Goal: Information Seeking & Learning: Learn about a topic

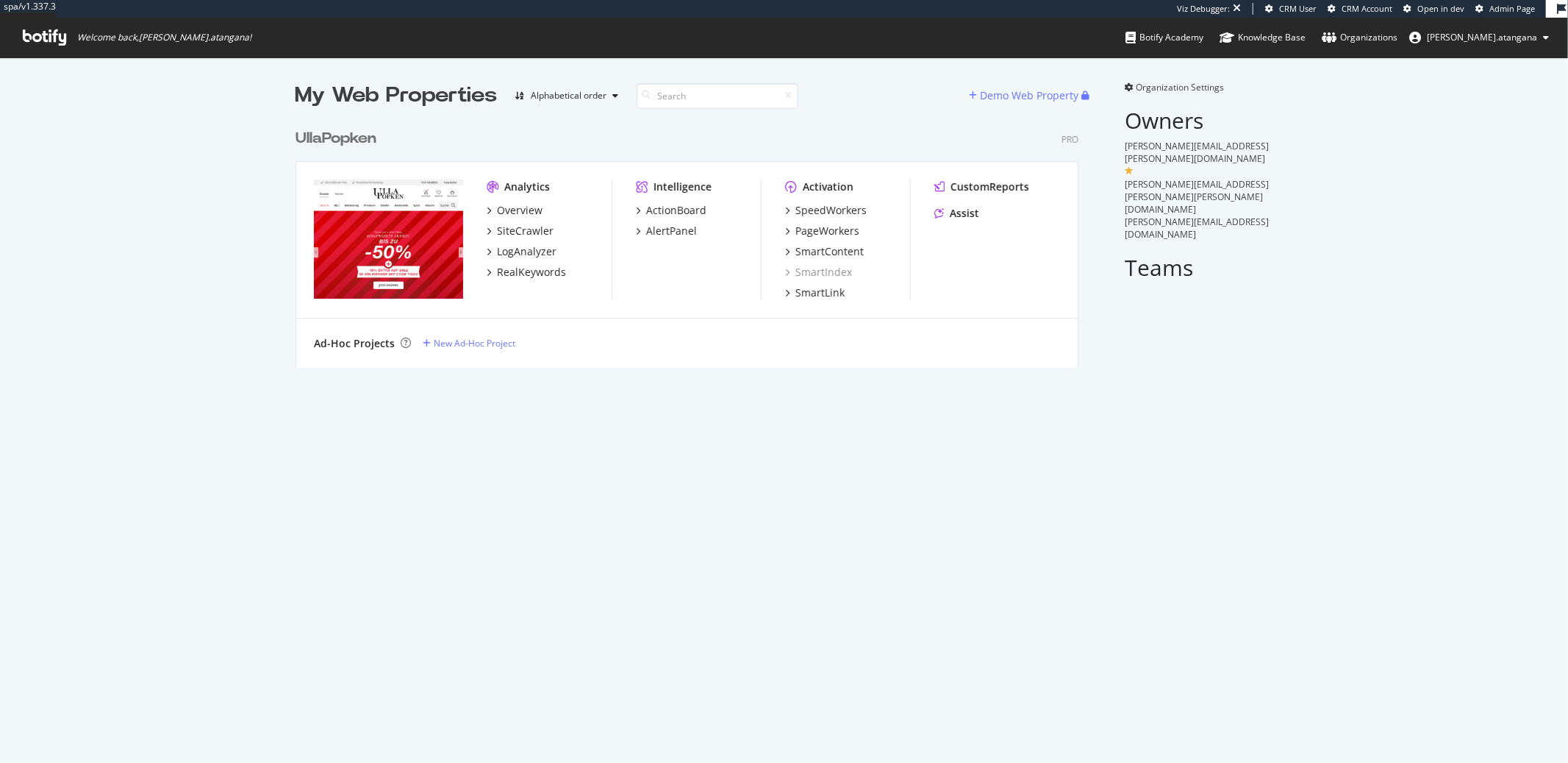
scroll to position [245, 783]
click at [532, 269] on div "RealKeywords" at bounding box center [531, 272] width 69 height 15
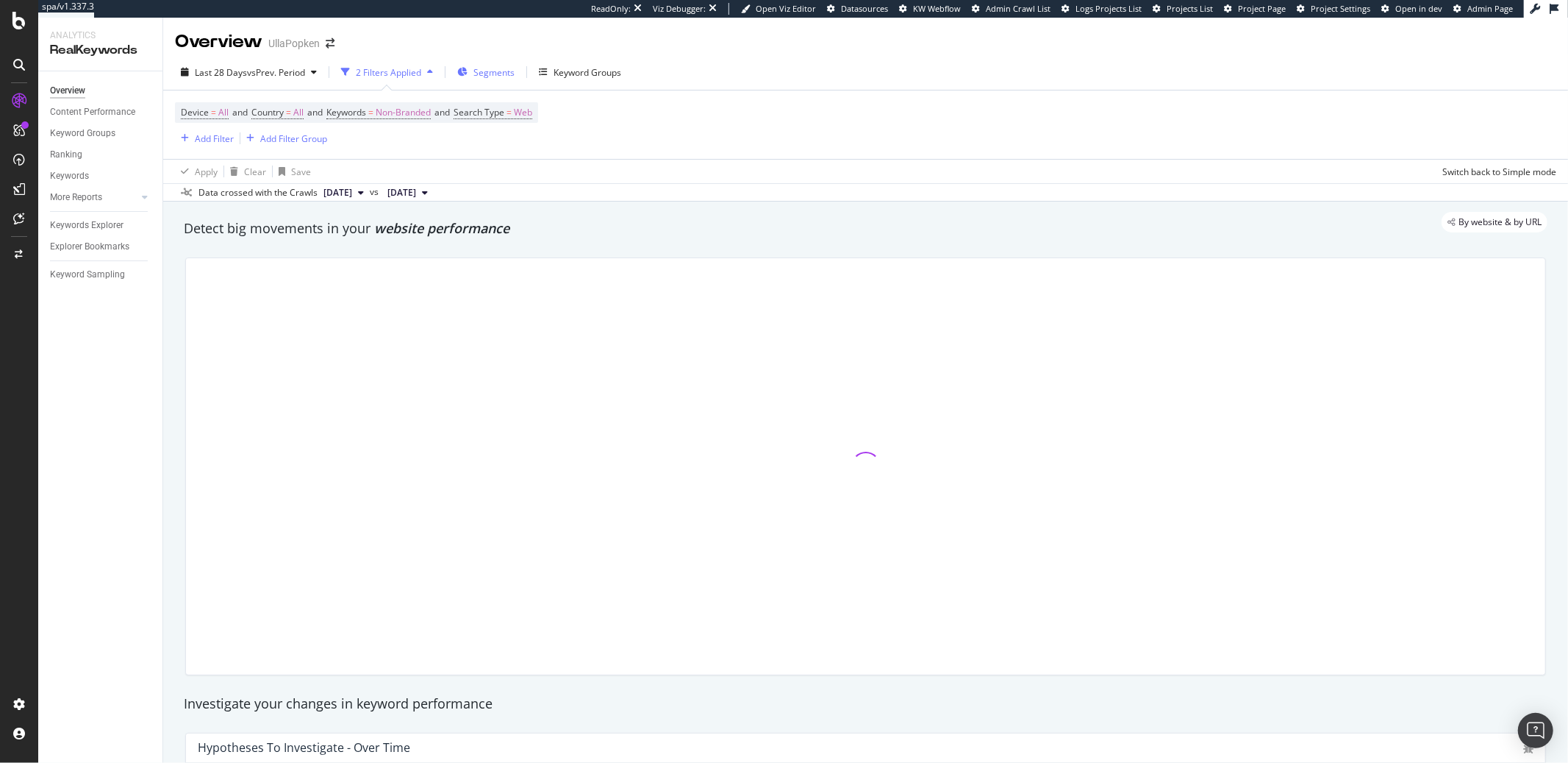
click at [497, 79] on div "Segments" at bounding box center [486, 72] width 58 height 22
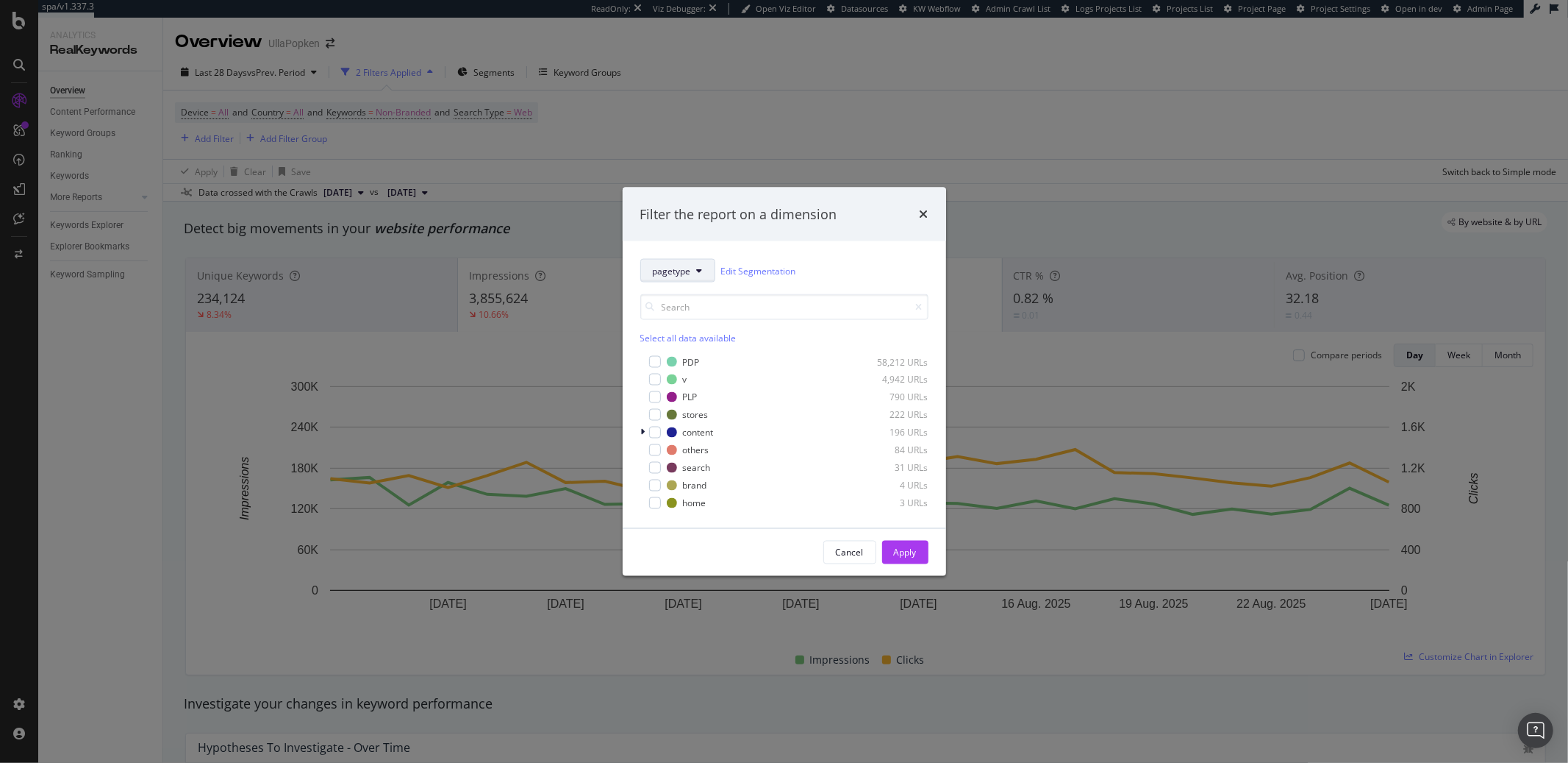
click at [680, 278] on button "pagetype" at bounding box center [678, 270] width 75 height 24
click at [920, 217] on icon "times" at bounding box center [924, 214] width 9 height 12
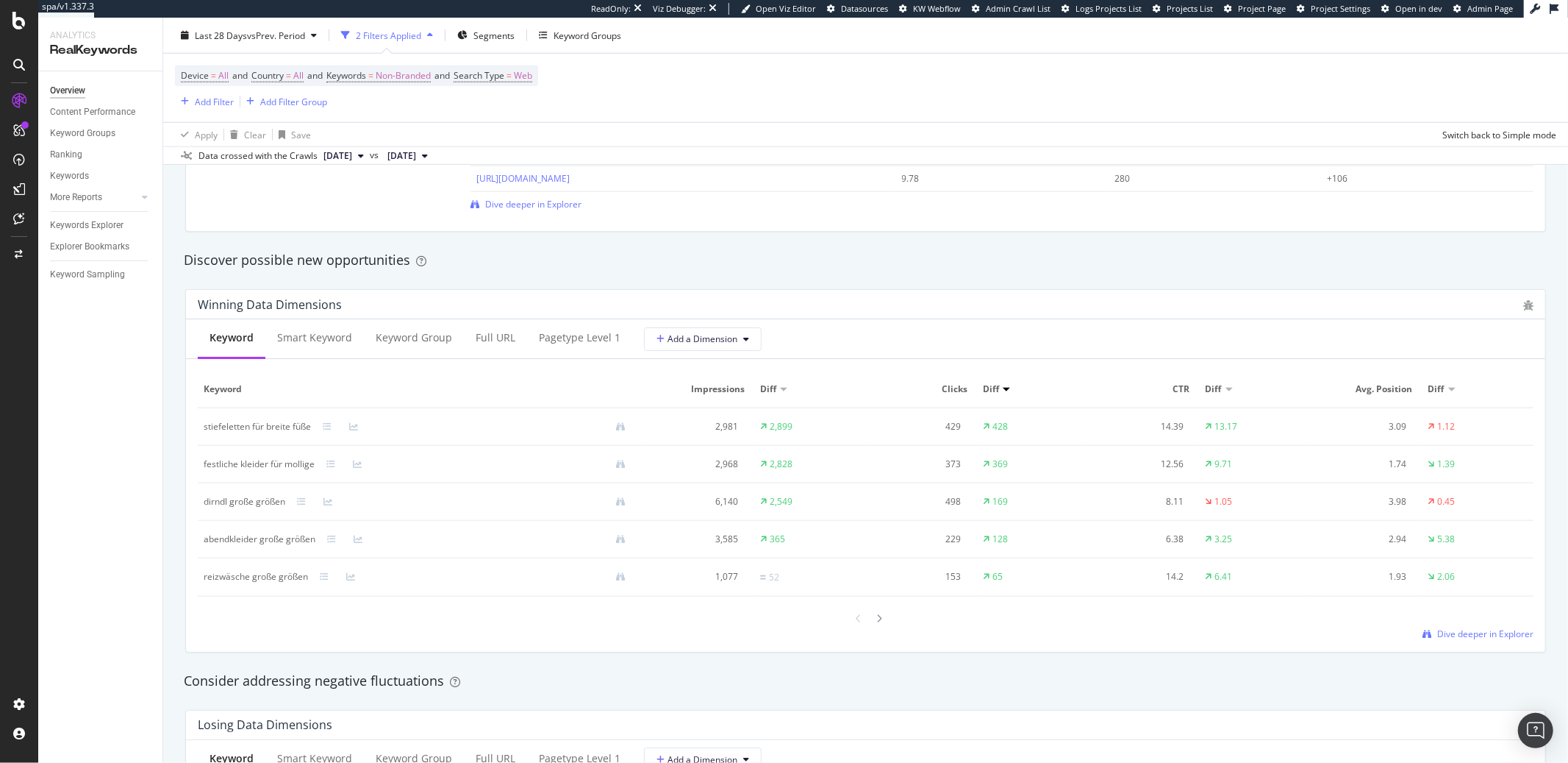
scroll to position [1214, 0]
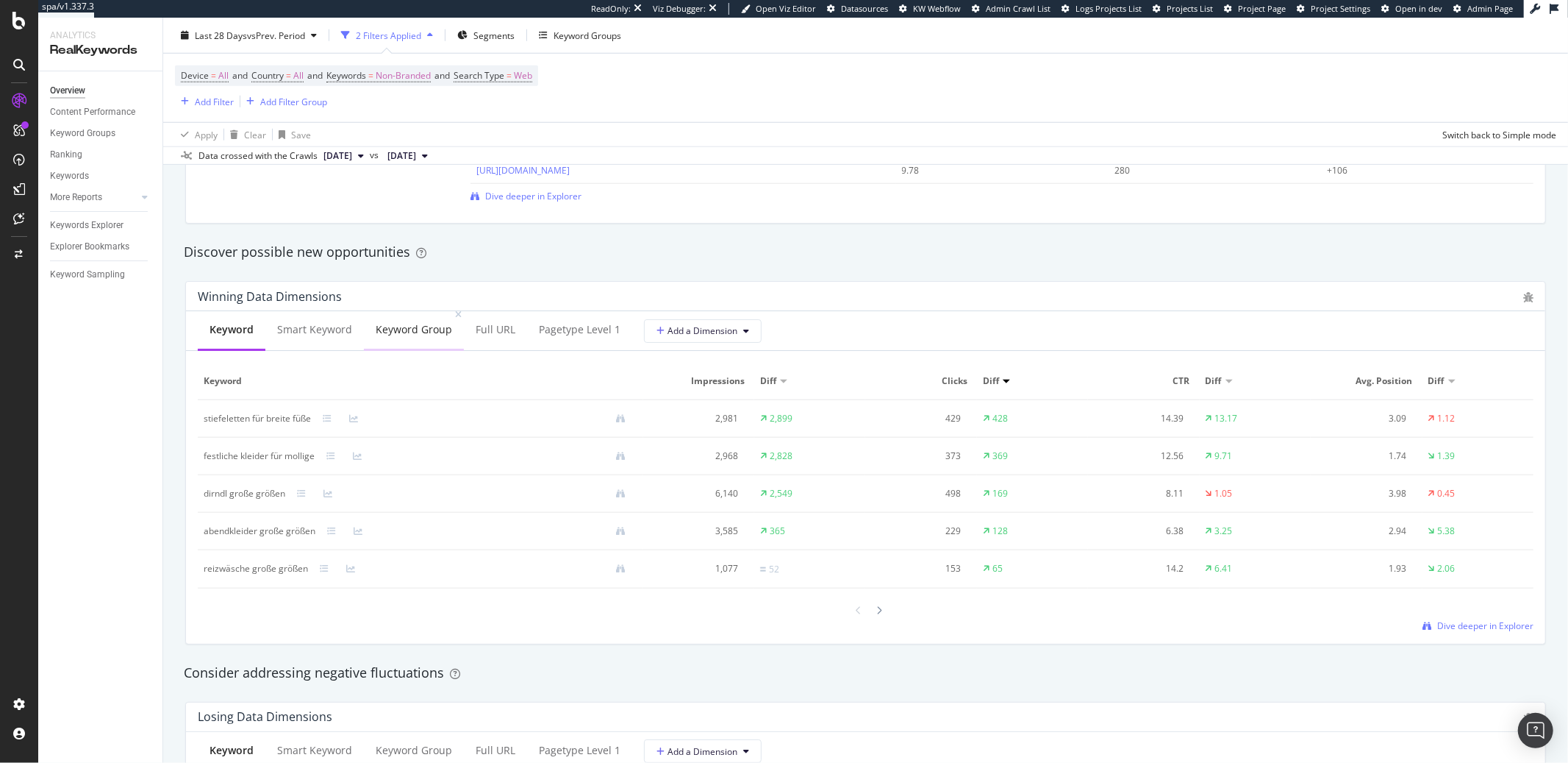
click at [420, 325] on div "Keyword Group" at bounding box center [414, 330] width 77 height 15
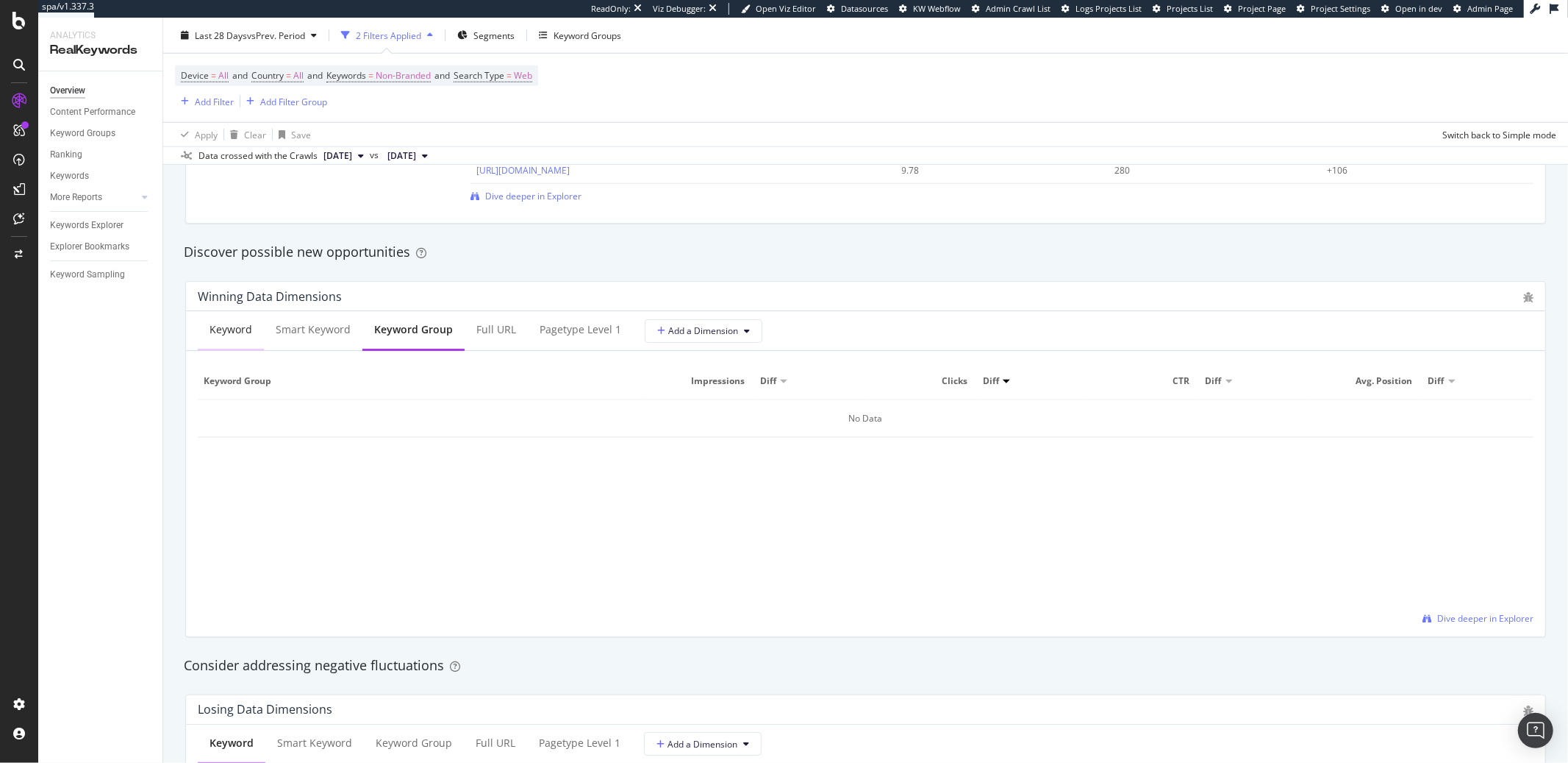
click at [237, 342] on div "Keyword" at bounding box center [231, 331] width 66 height 40
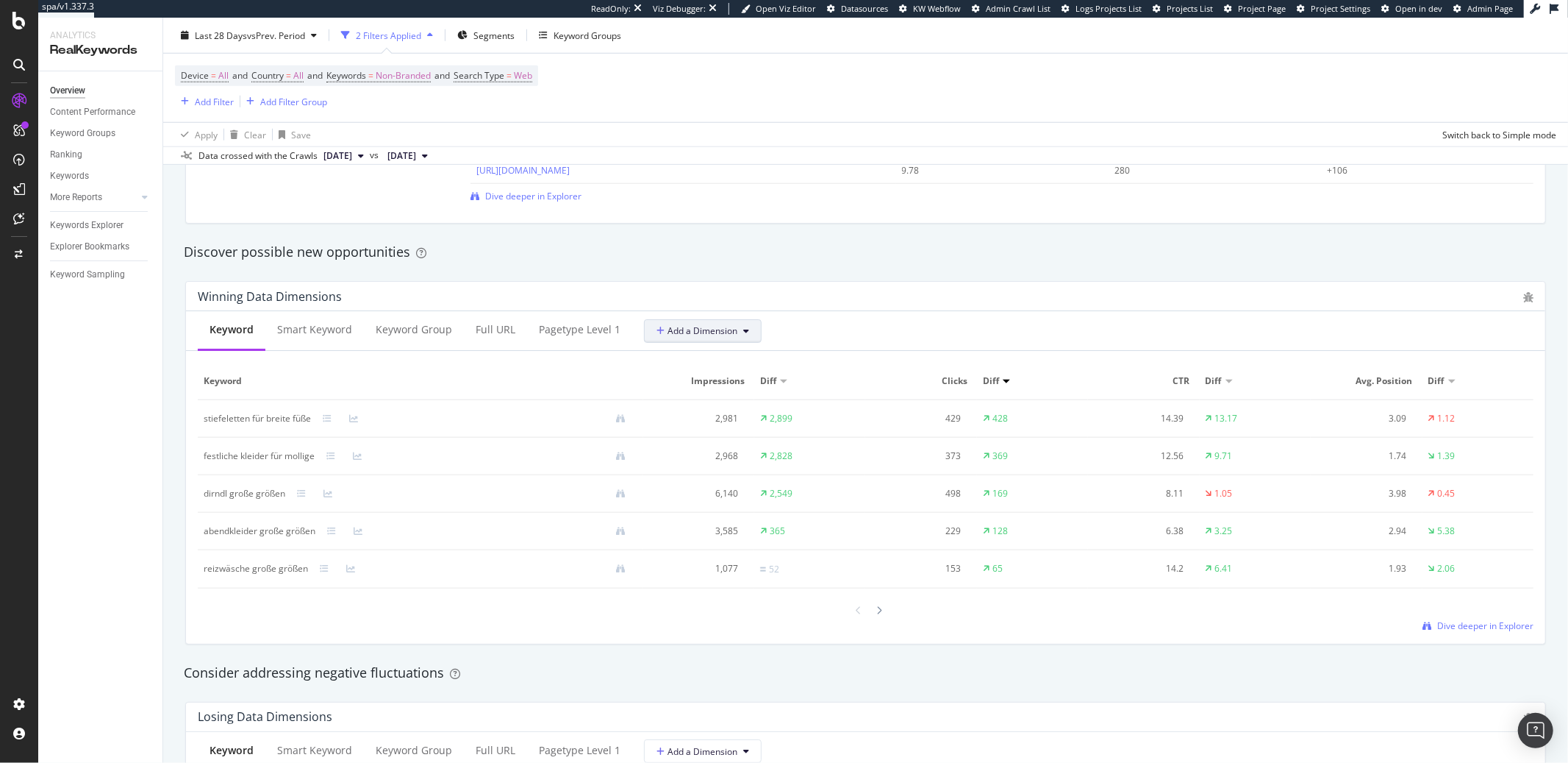
click at [696, 334] on span "Add a Dimension" at bounding box center [697, 331] width 81 height 13
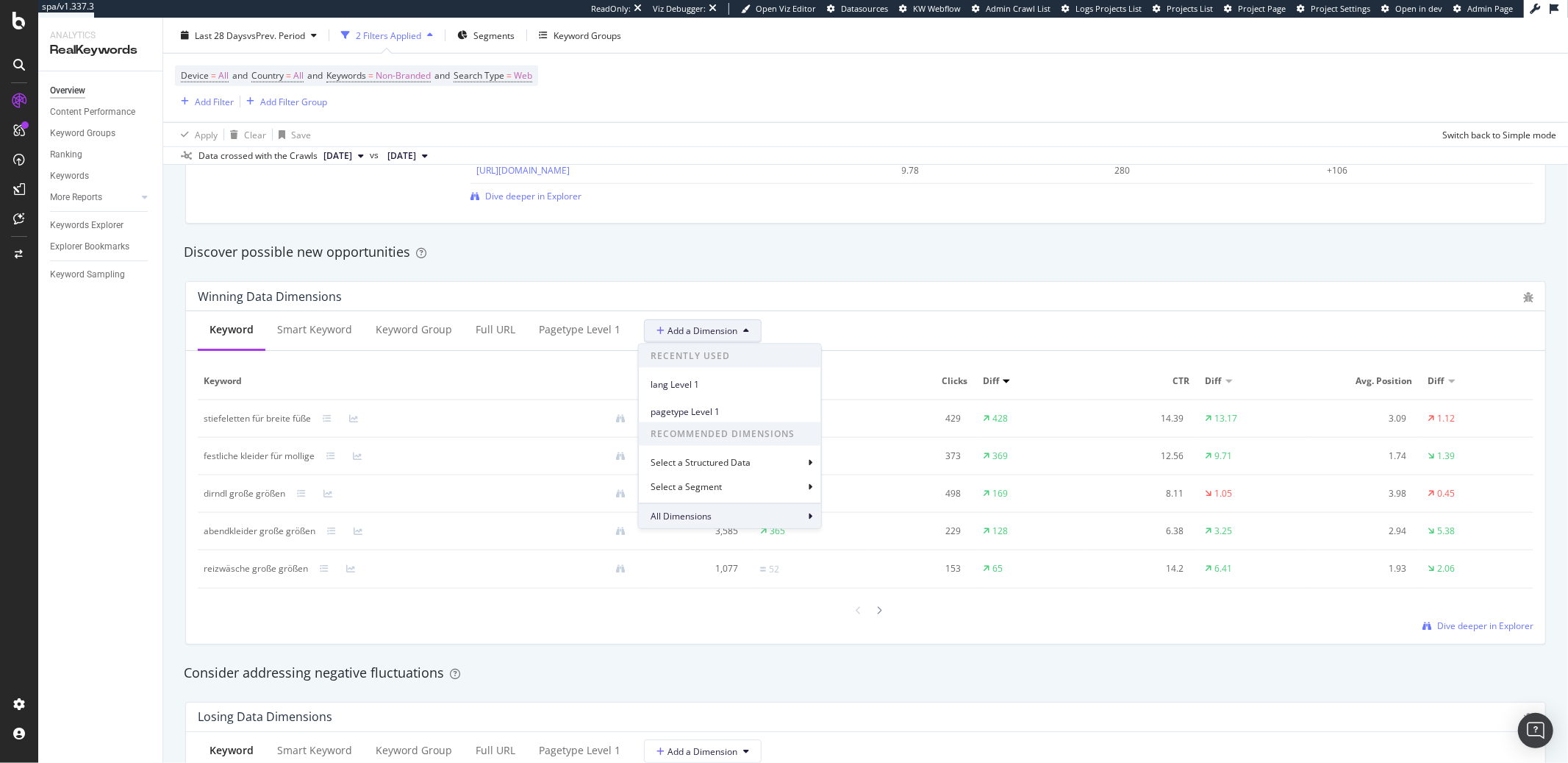
click at [791, 515] on div "All Dimensions" at bounding box center [731, 515] width 183 height 25
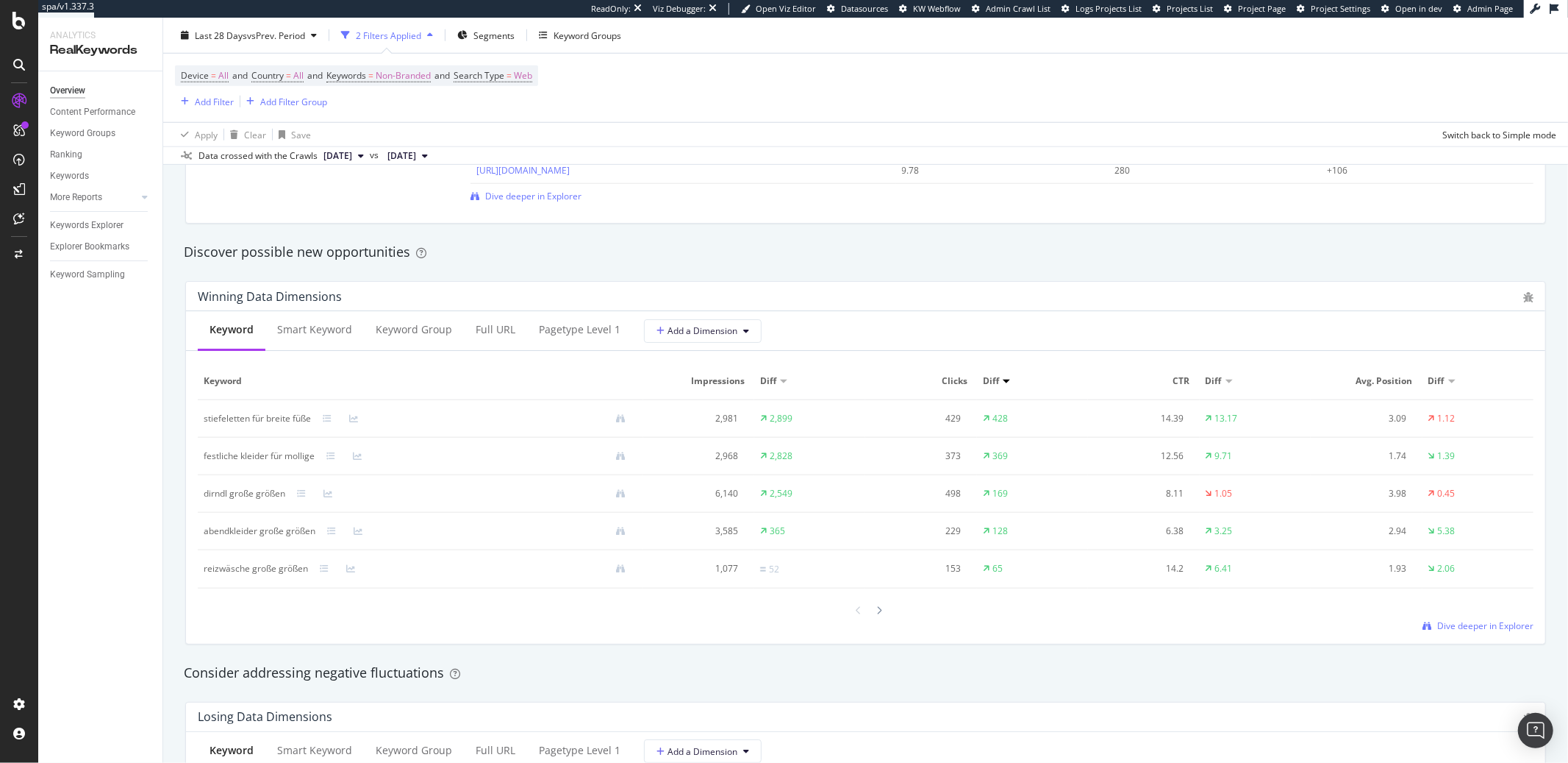
click at [650, 292] on div "Winning Data Dimensions" at bounding box center [857, 296] width 1318 height 15
click at [416, 327] on div "Keyword Group" at bounding box center [414, 330] width 77 height 15
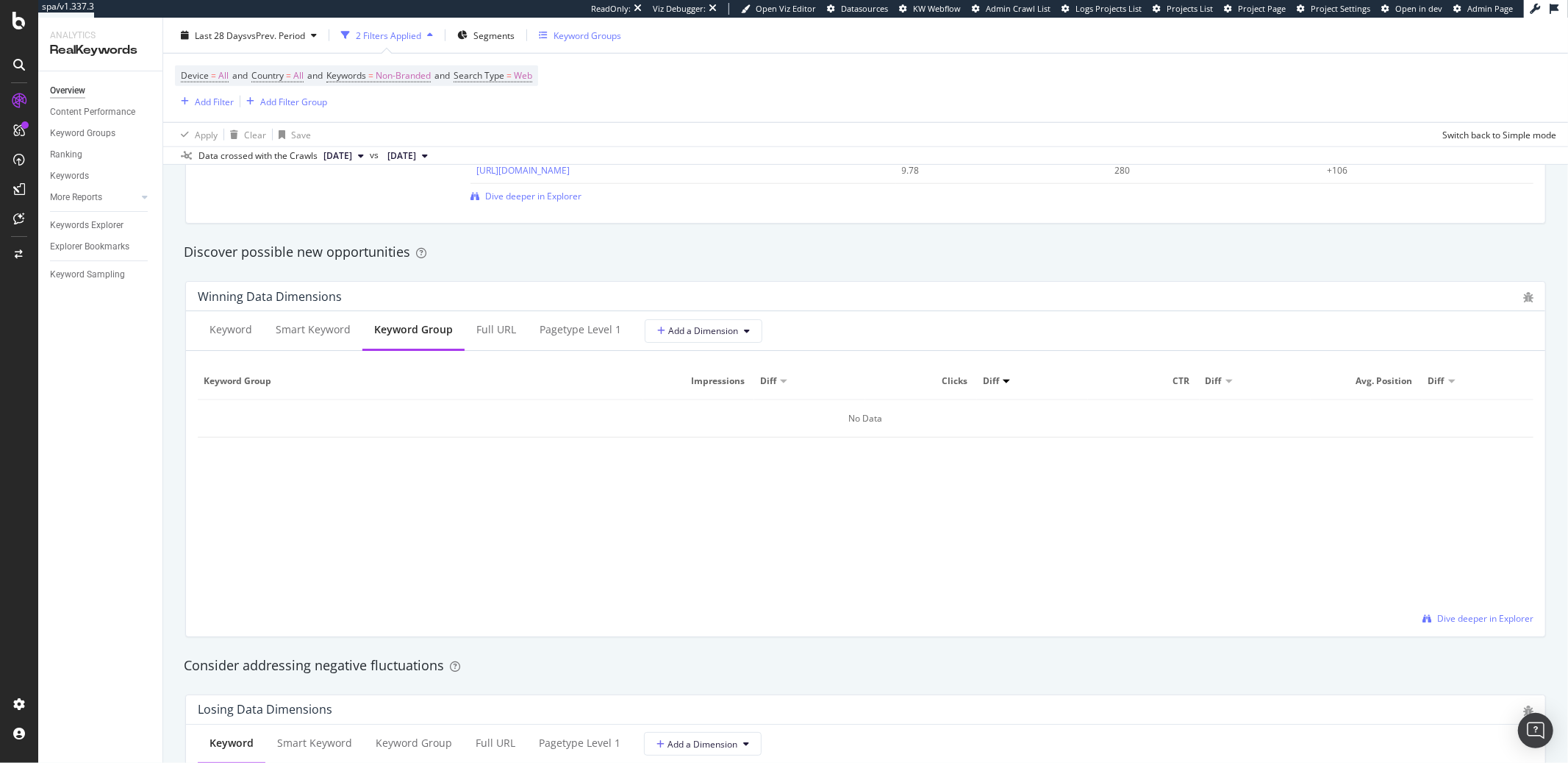
click at [598, 31] on div "Keyword Groups" at bounding box center [587, 35] width 68 height 13
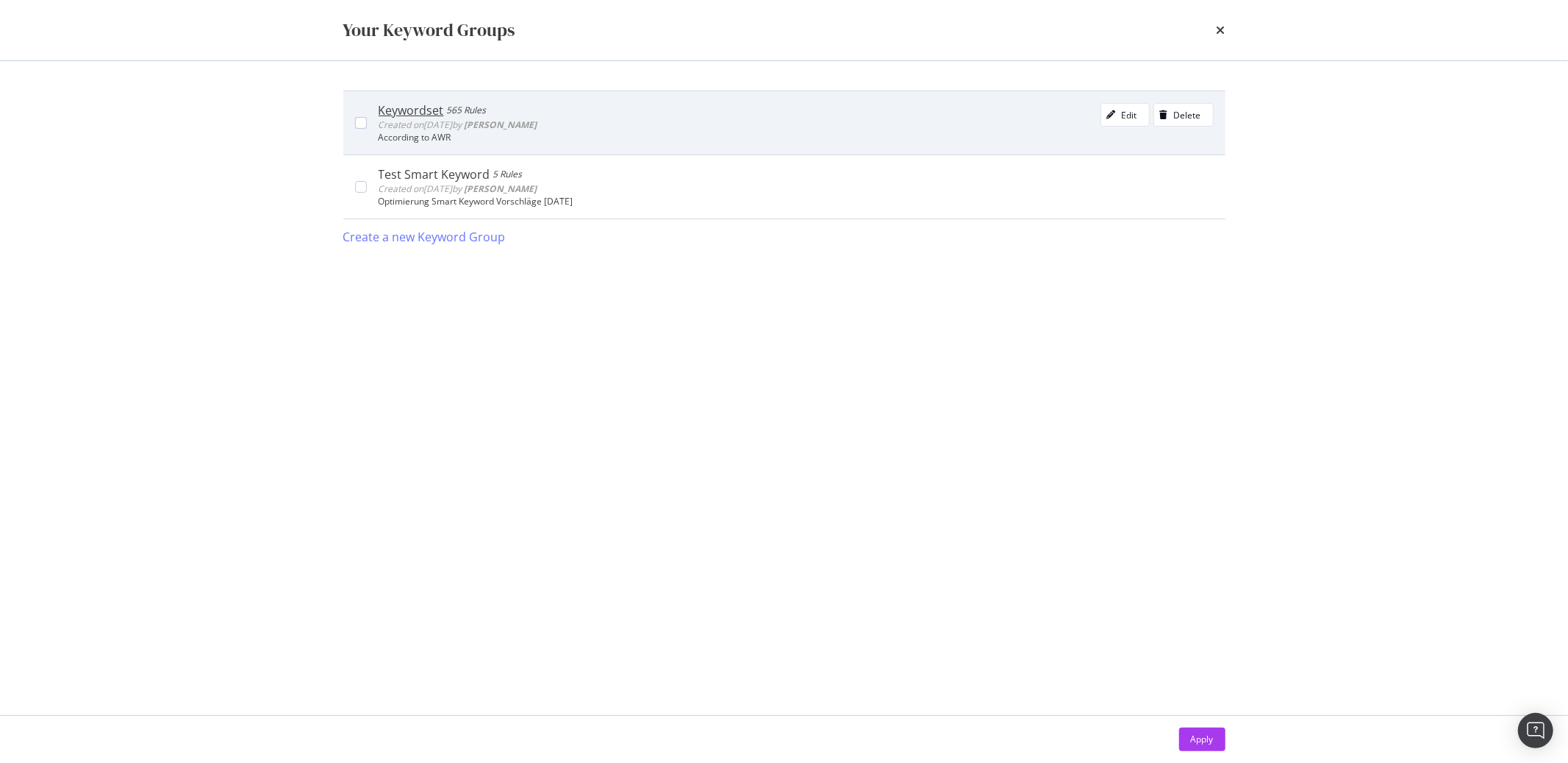
click at [722, 109] on div "Keywordset 565 Rules Created on [DATE] by [PERSON_NAME] Edit Delete" at bounding box center [796, 118] width 836 height 29
click at [719, 122] on div "Keywordset 565 Rules Created on [DATE] by [PERSON_NAME] Edit Delete" at bounding box center [796, 118] width 836 height 29
click at [448, 111] on div "565 Rules" at bounding box center [466, 111] width 39 height 15
click at [448, 111] on div "Keywordset 565 Rules" at bounding box center [458, 111] width 159 height 15
click at [386, 106] on div "Keywordset" at bounding box center [412, 111] width 66 height 15
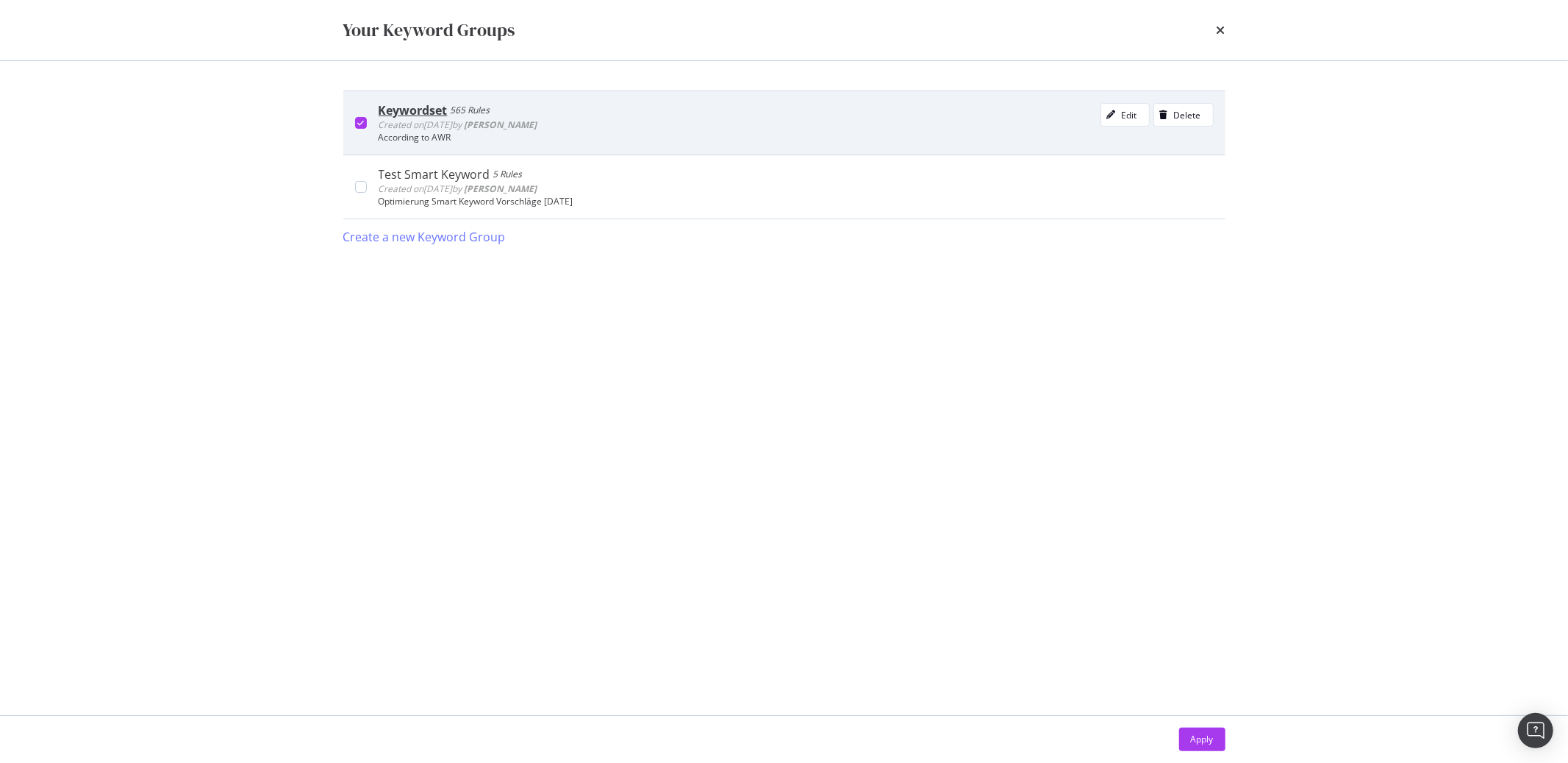
click at [386, 106] on div "Keywordset" at bounding box center [414, 111] width 69 height 15
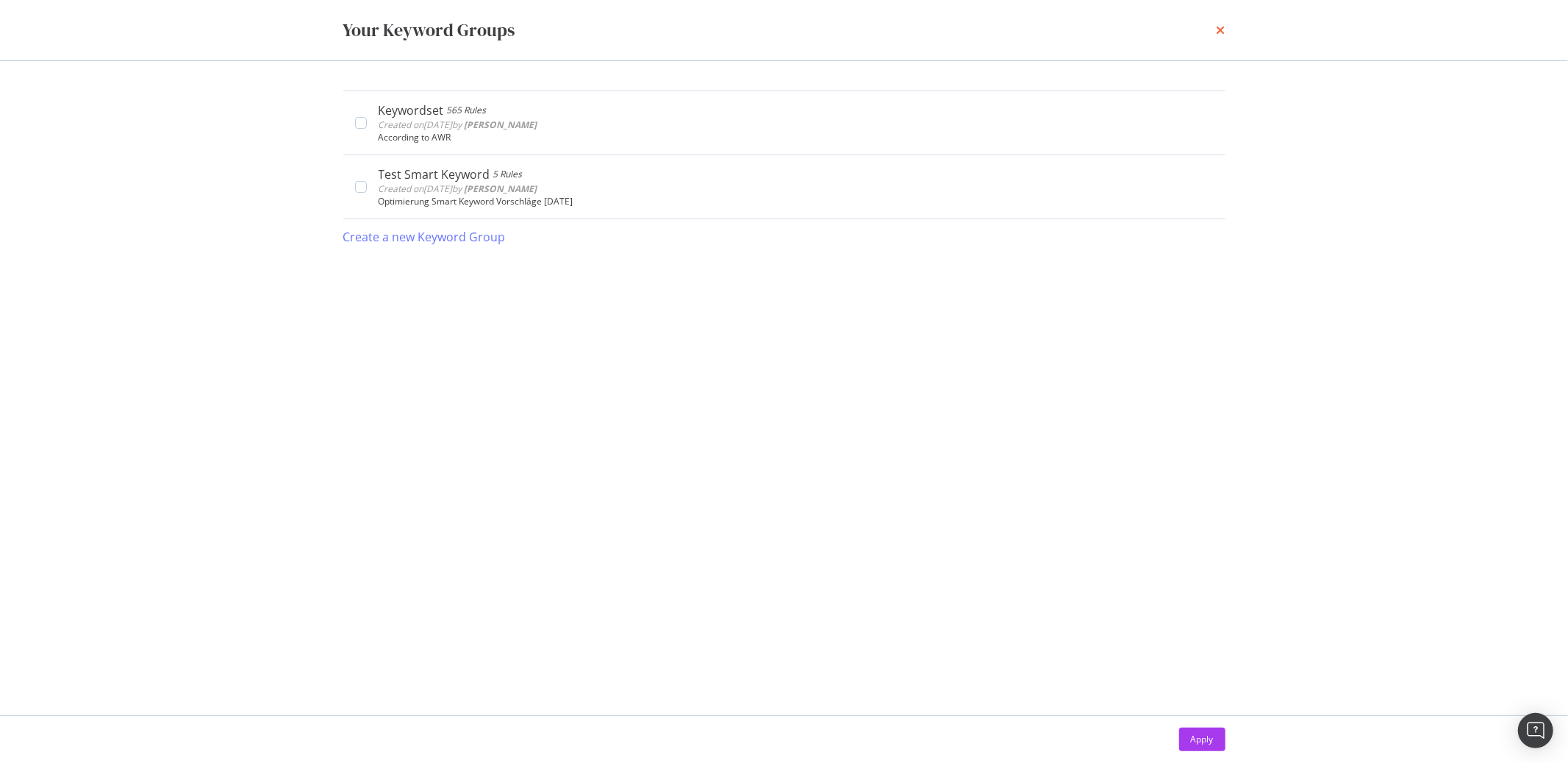
click at [1219, 28] on icon "times" at bounding box center [1221, 30] width 9 height 12
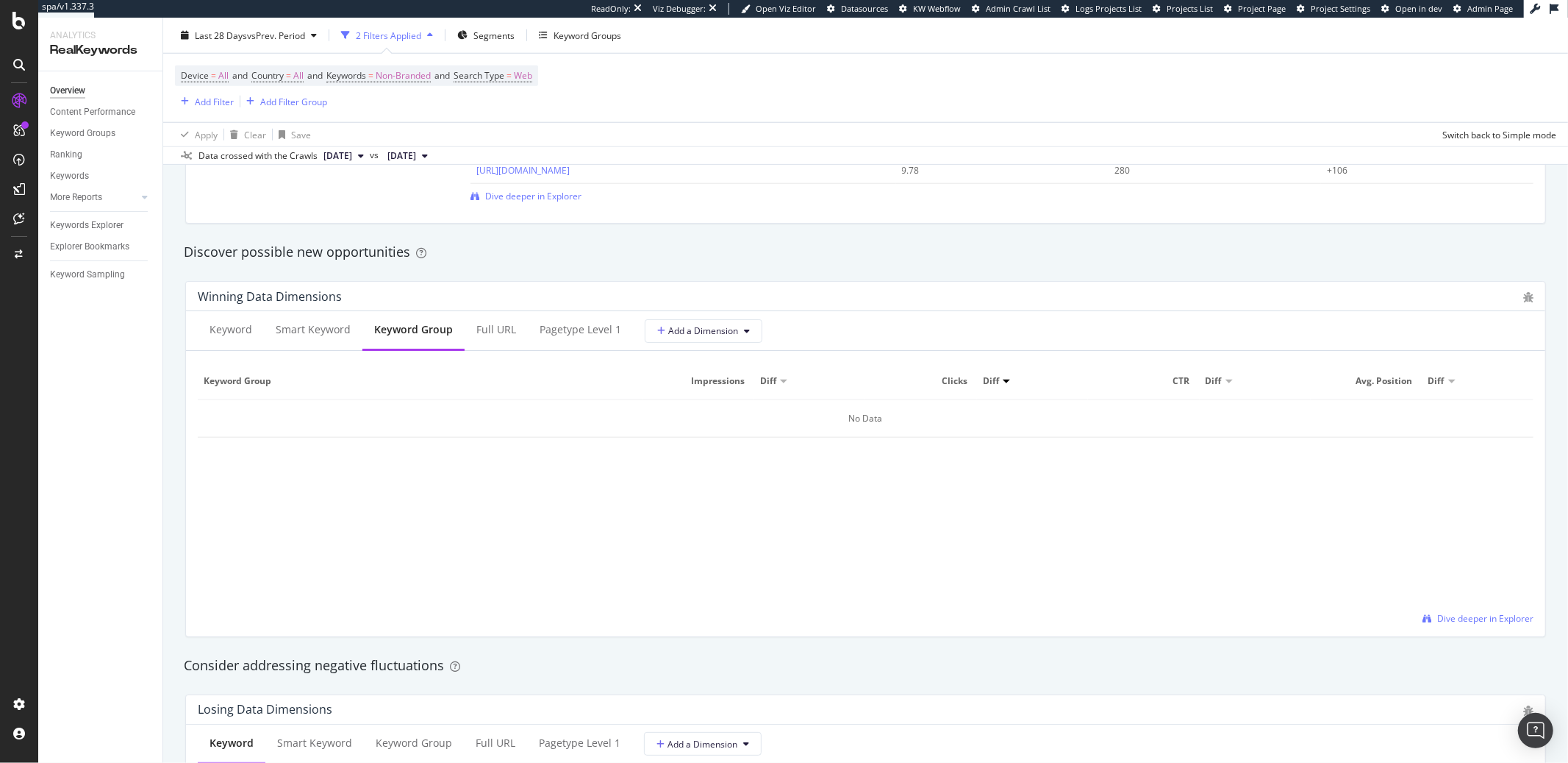
click at [433, 35] on icon "button" at bounding box center [430, 36] width 5 height 9
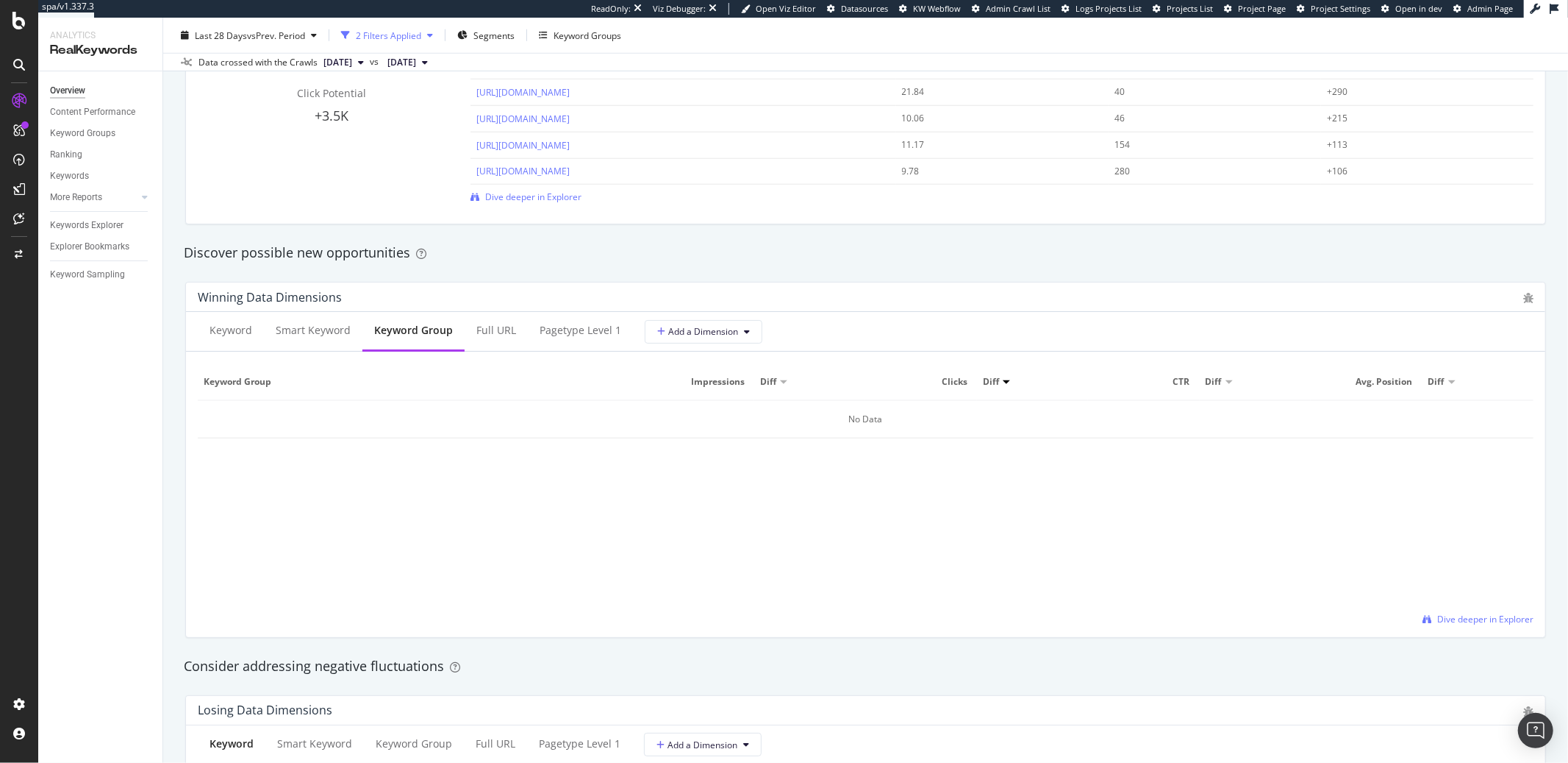
click at [433, 35] on icon "button" at bounding box center [430, 36] width 5 height 9
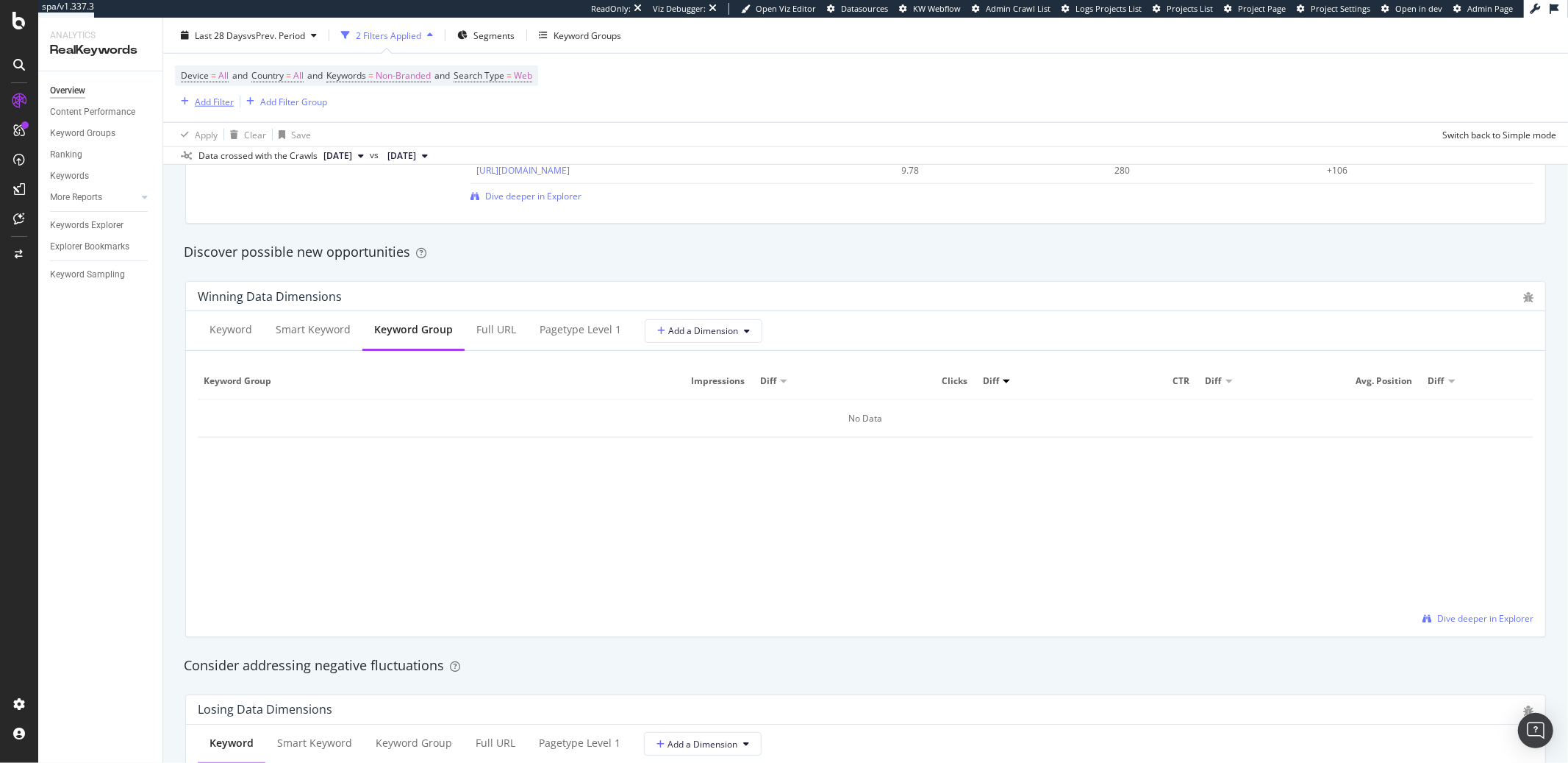
click at [225, 108] on div "Add Filter" at bounding box center [205, 101] width 58 height 16
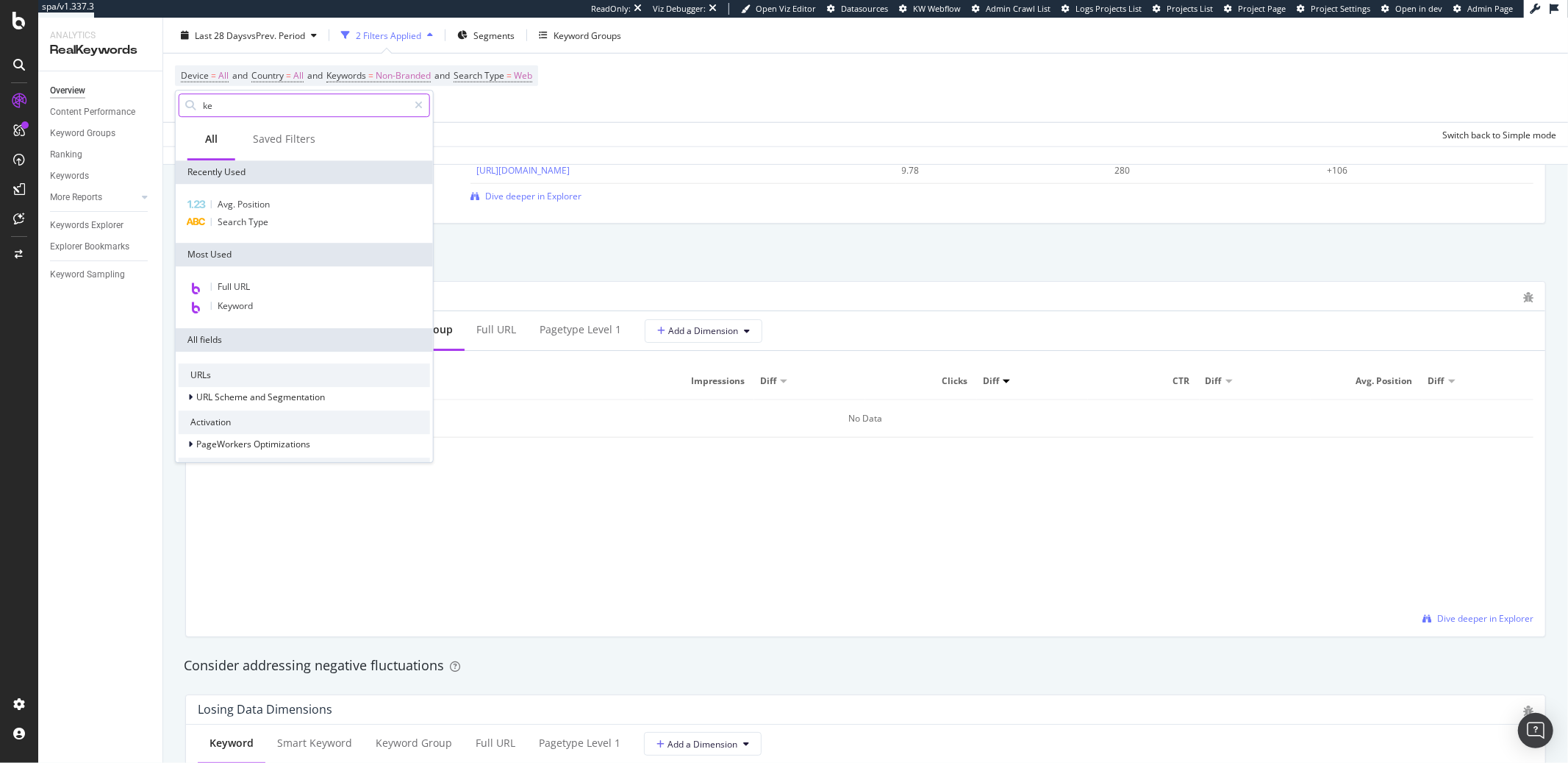
type input "key"
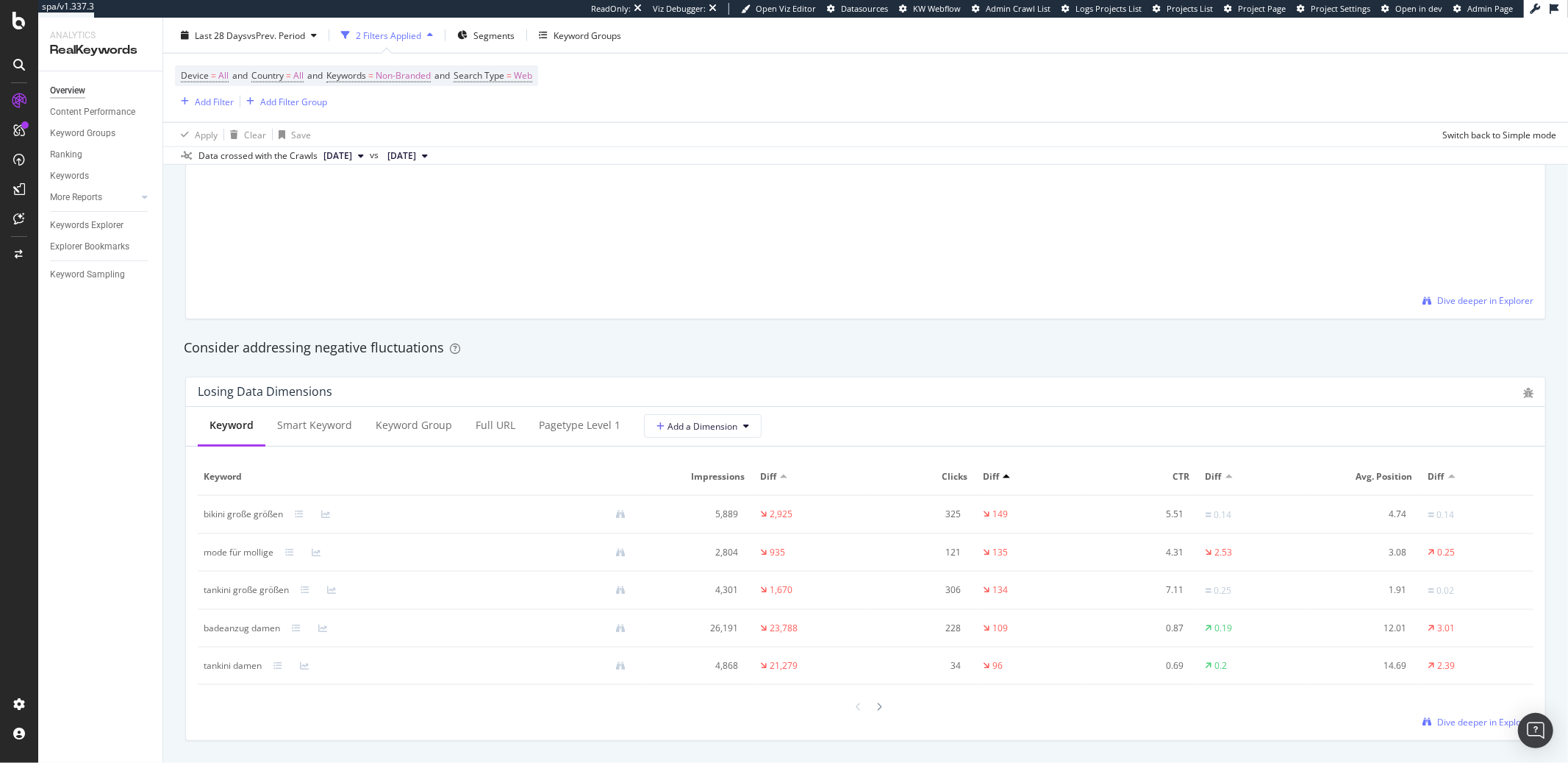
scroll to position [1455, 0]
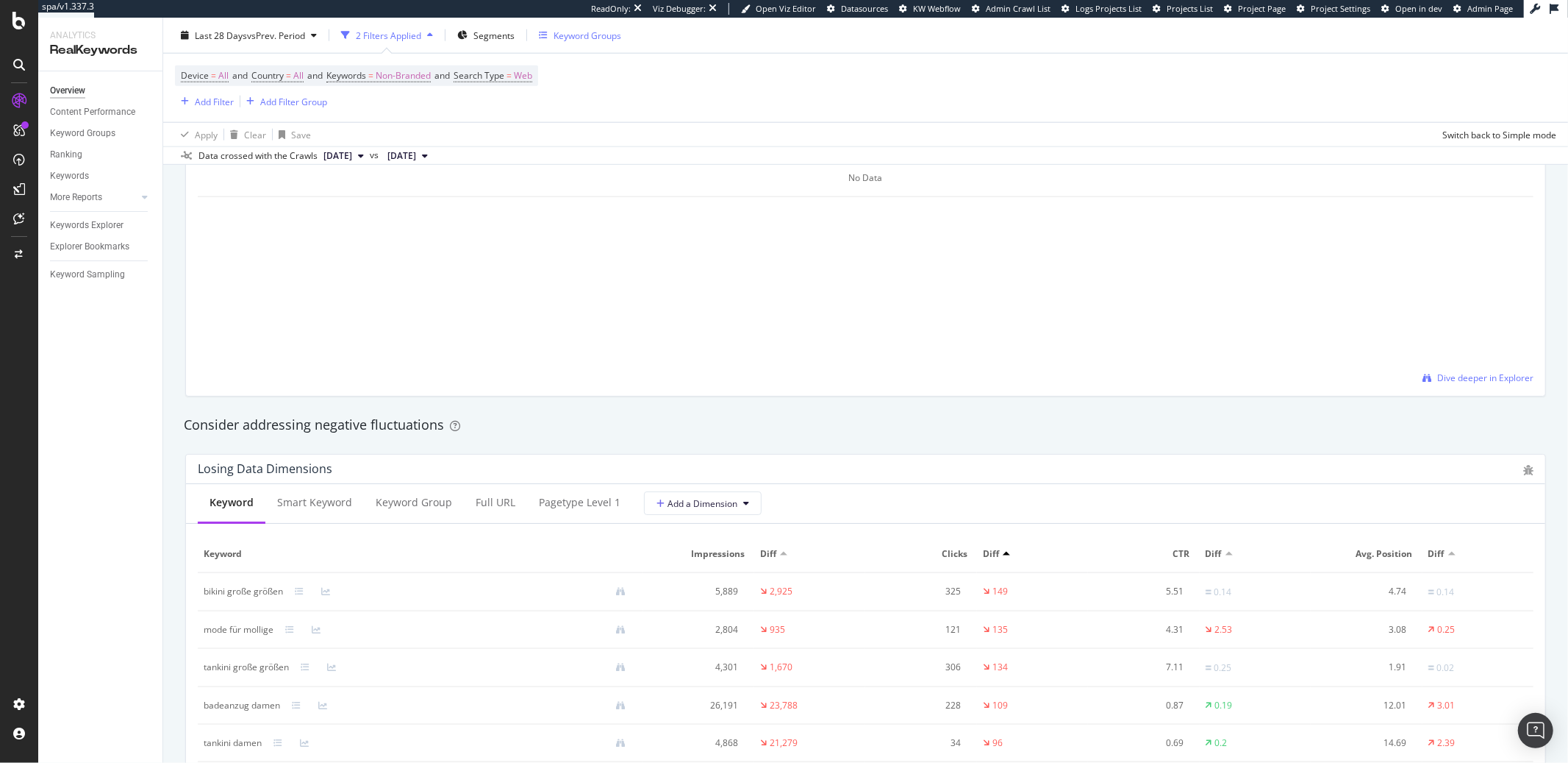
click at [567, 37] on div "Keyword Groups" at bounding box center [587, 35] width 68 height 13
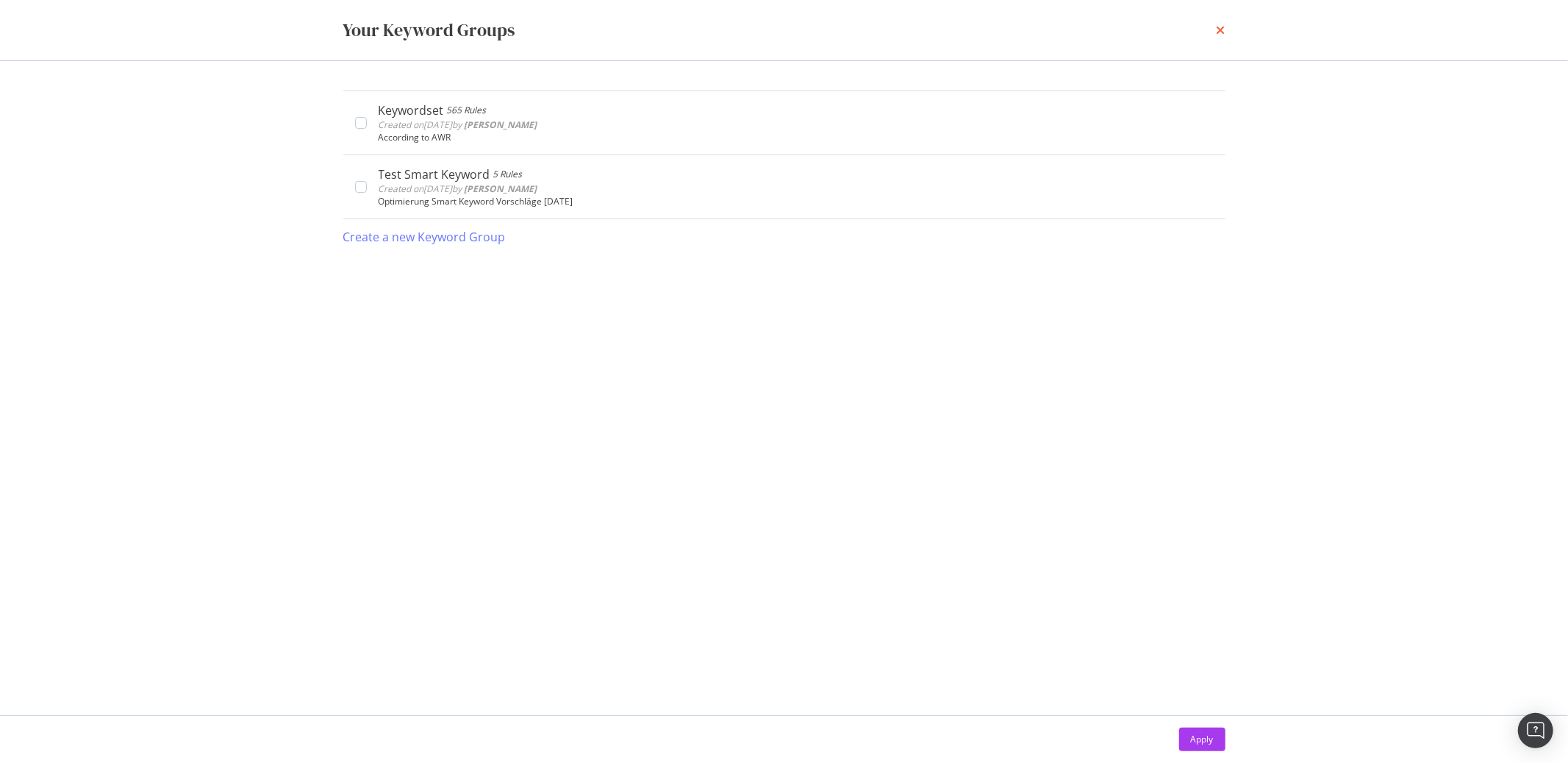
click at [1223, 28] on icon "times" at bounding box center [1221, 30] width 9 height 12
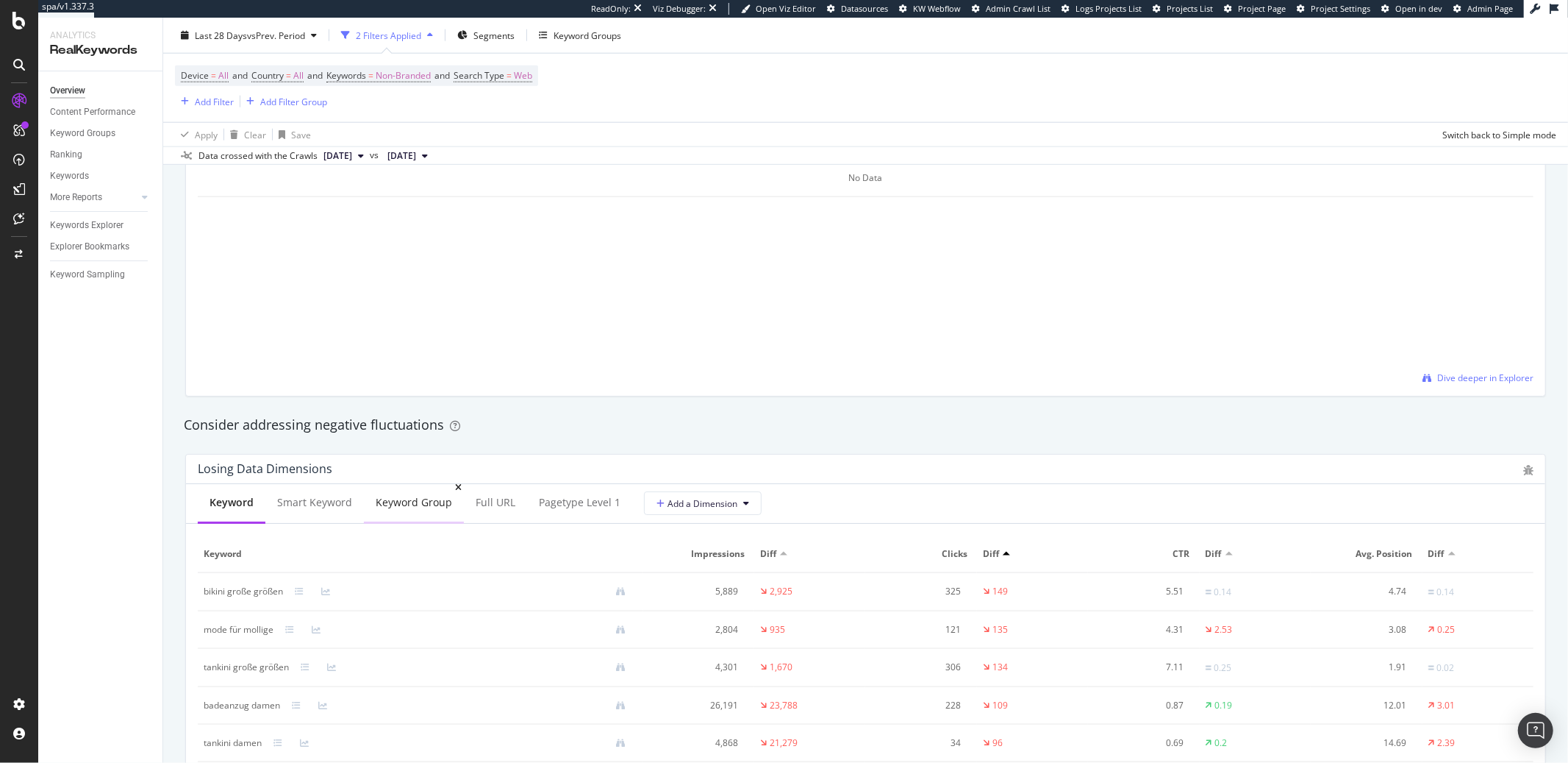
click at [399, 512] on div "Keyword Group" at bounding box center [413, 503] width 100 height 40
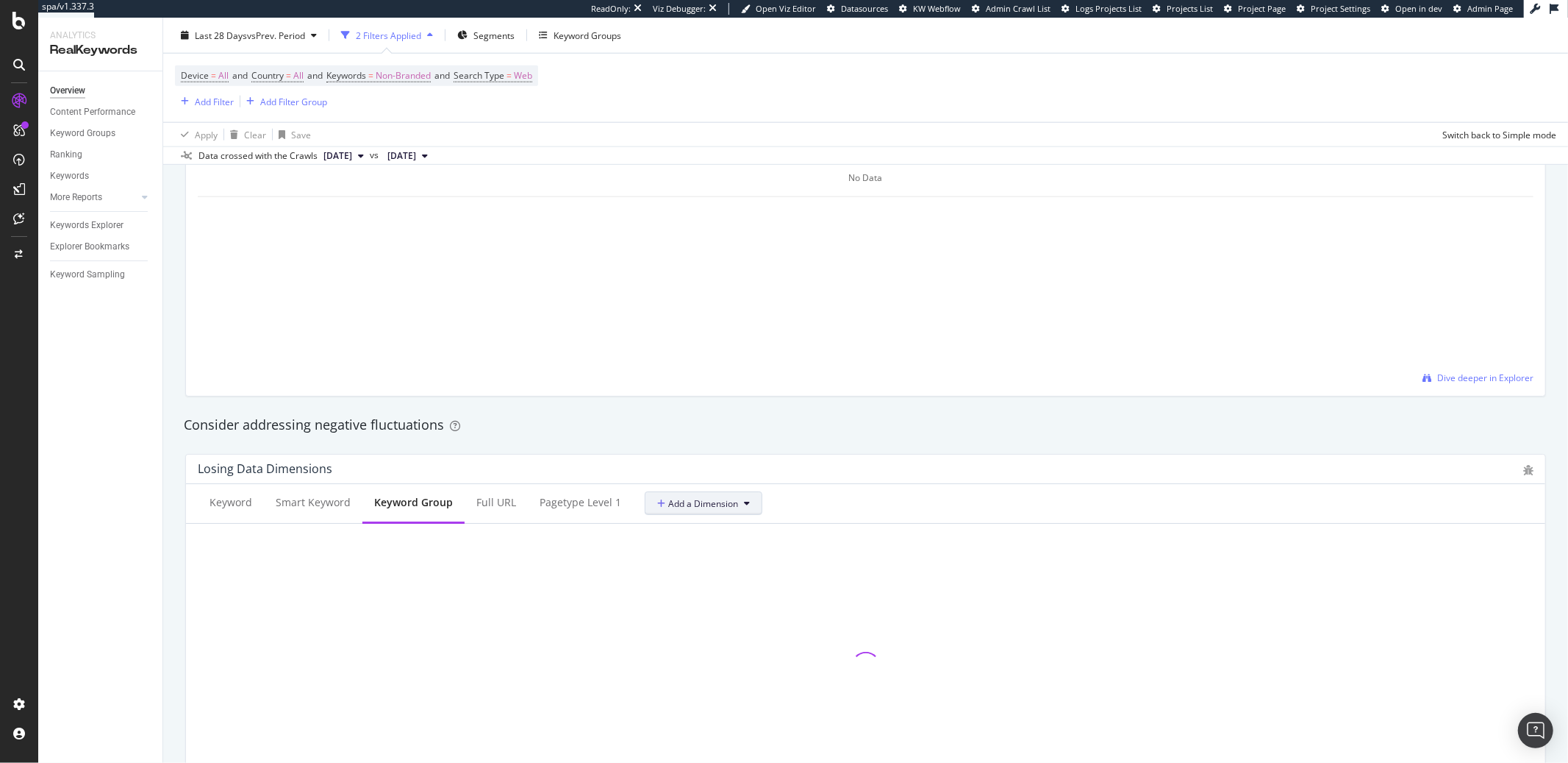
click at [722, 505] on span "Add a Dimension" at bounding box center [698, 503] width 81 height 13
click at [826, 389] on div "Keyword Smart Keyword Keyword Group Full URL pagetype Level 1 Add a Dimension K…" at bounding box center [866, 233] width 1359 height 325
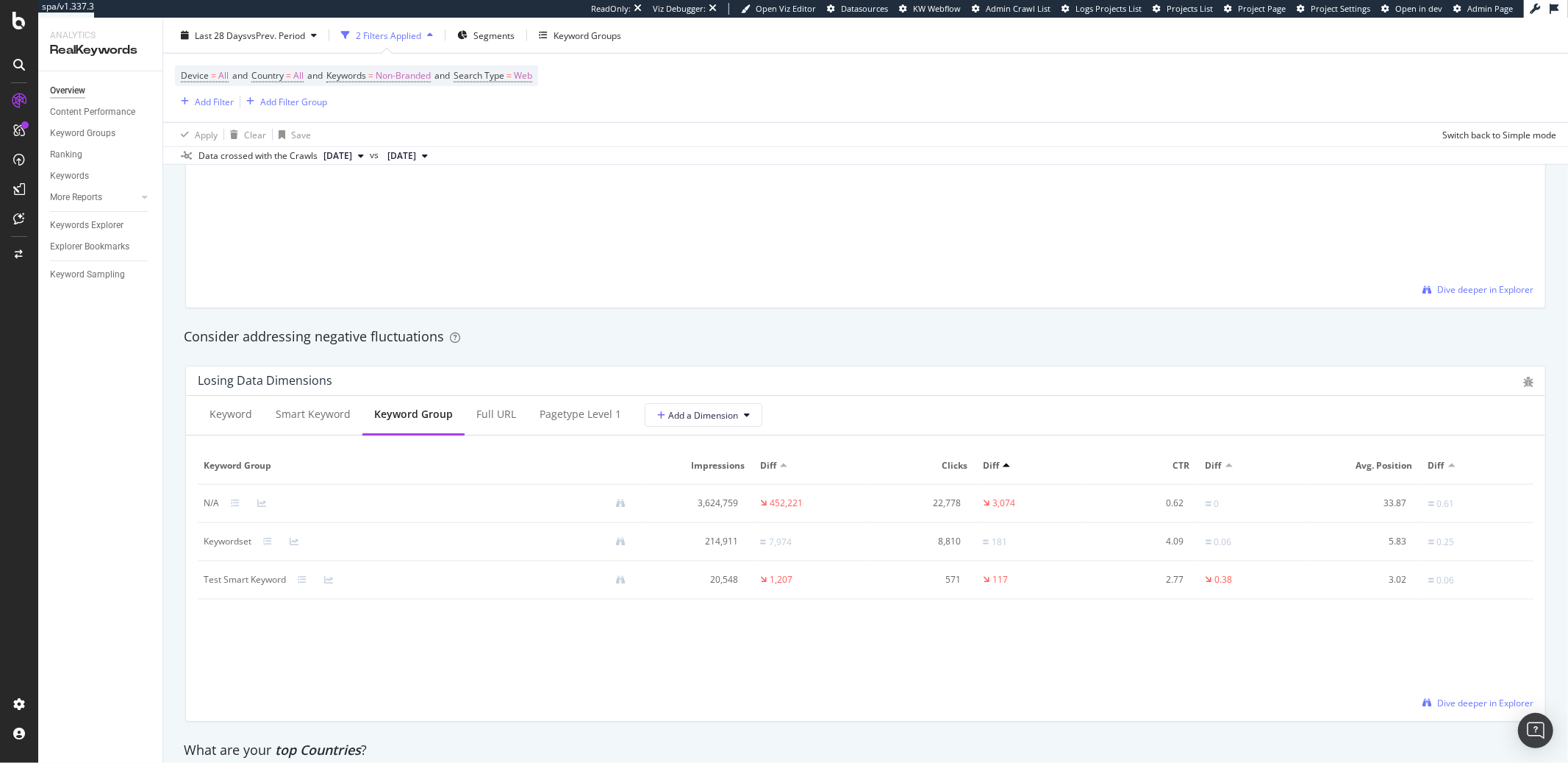
scroll to position [1552, 0]
click at [353, 155] on span "[DATE]" at bounding box center [337, 155] width 28 height 13
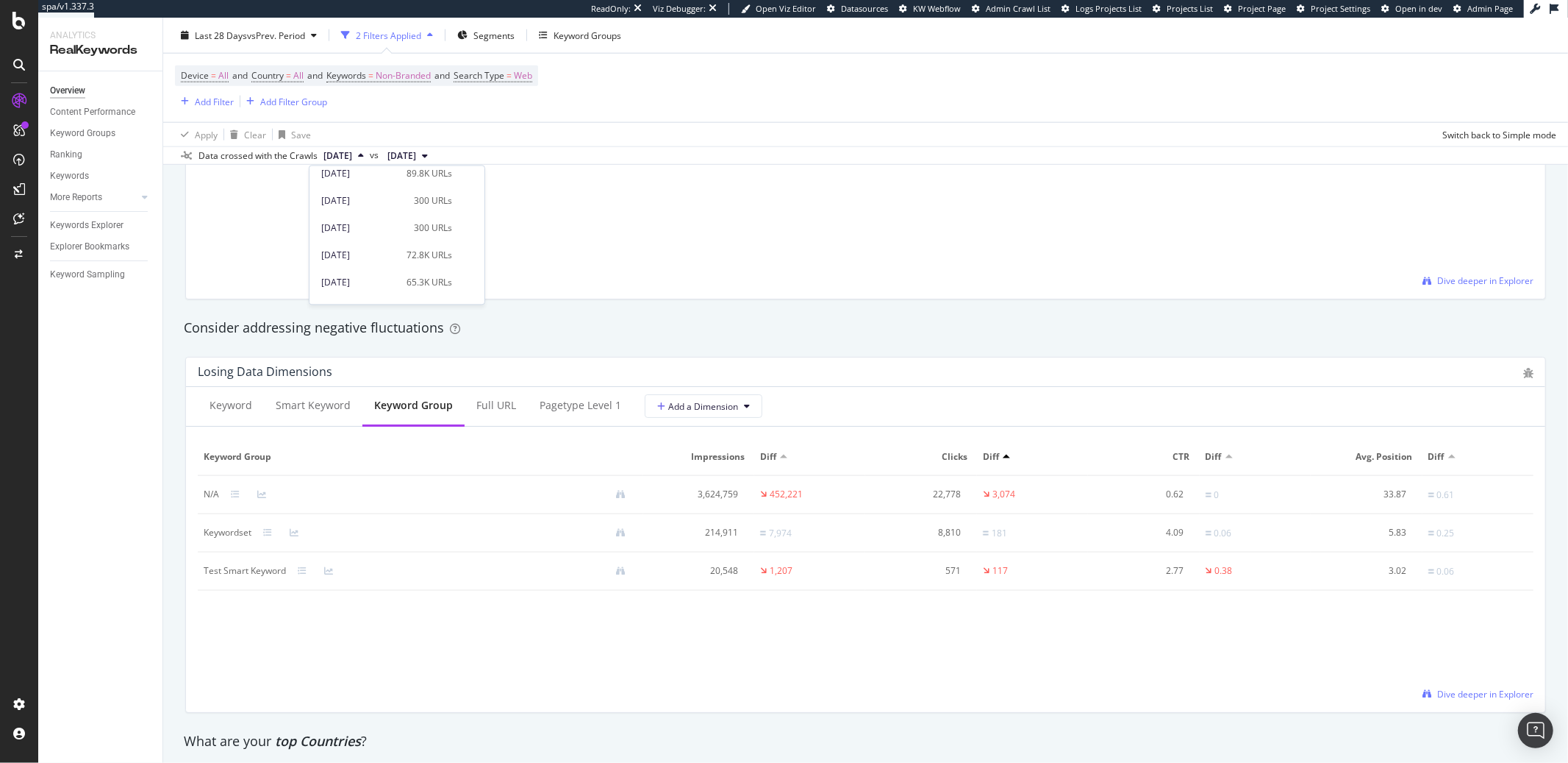
scroll to position [0, 0]
click at [558, 120] on div "Device = All and Country = All and Keywords = Non-Branded and Search Type = Web…" at bounding box center [866, 88] width 1382 height 69
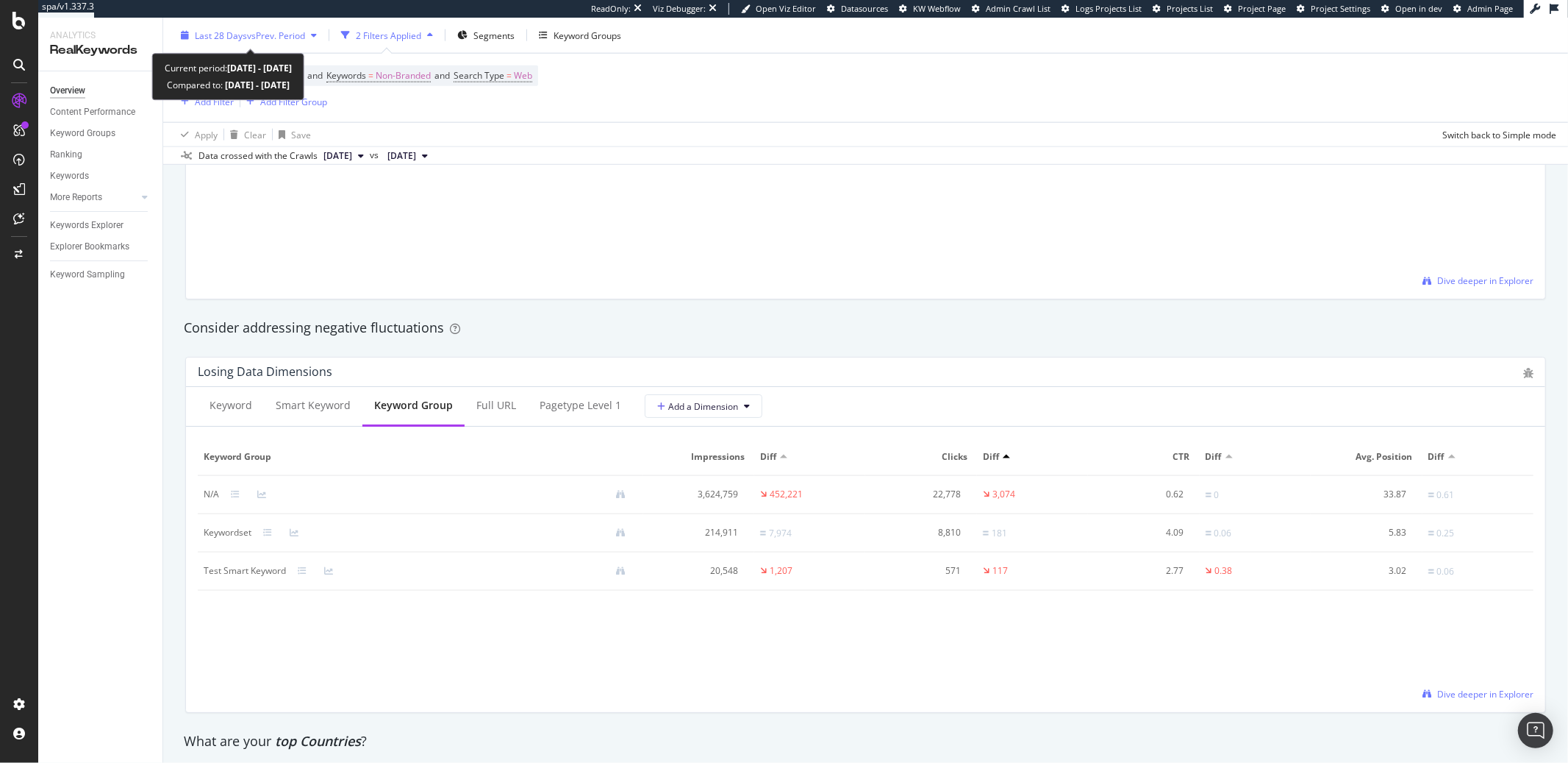
click at [292, 35] on span "vs Prev. Period" at bounding box center [276, 35] width 58 height 13
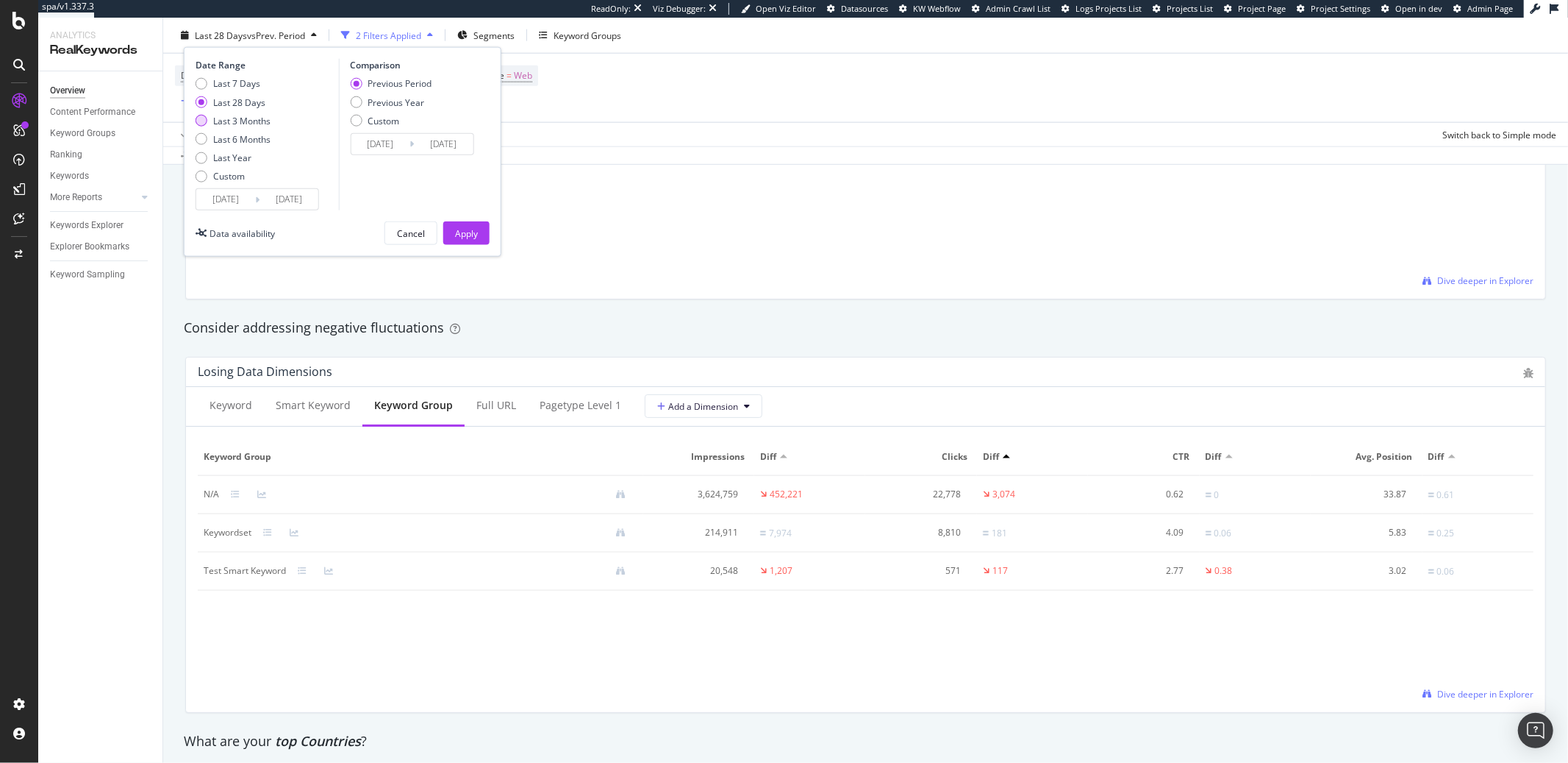
click at [221, 119] on div "Last 3 Months" at bounding box center [241, 121] width 58 height 13
type input "[DATE]"
click at [462, 225] on div "Apply" at bounding box center [466, 233] width 23 height 22
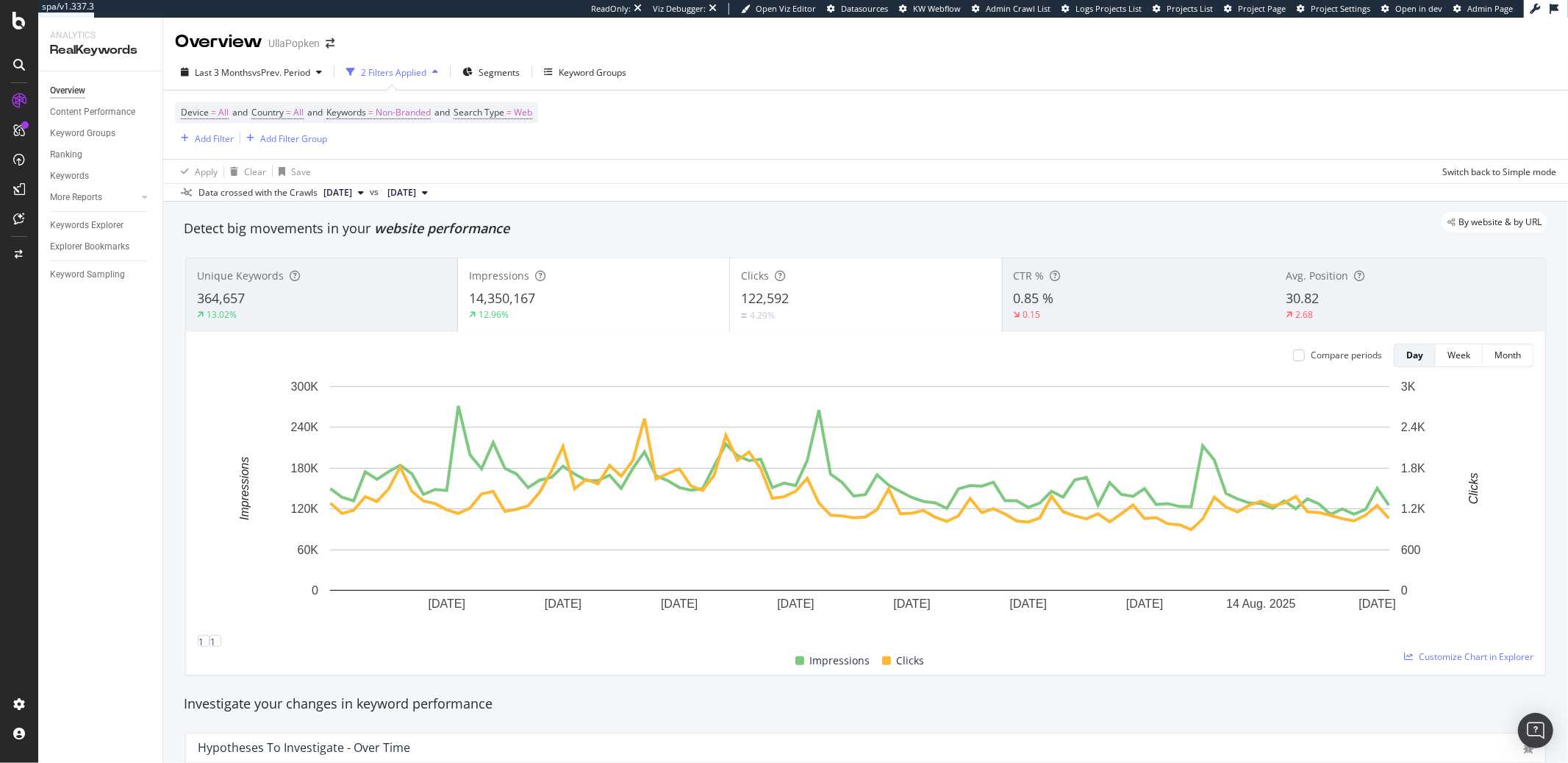
click at [1237, 119] on div "Device = All and Country = All and Keywords = Non-Branded and Search Type = Web…" at bounding box center [866, 124] width 1382 height 69
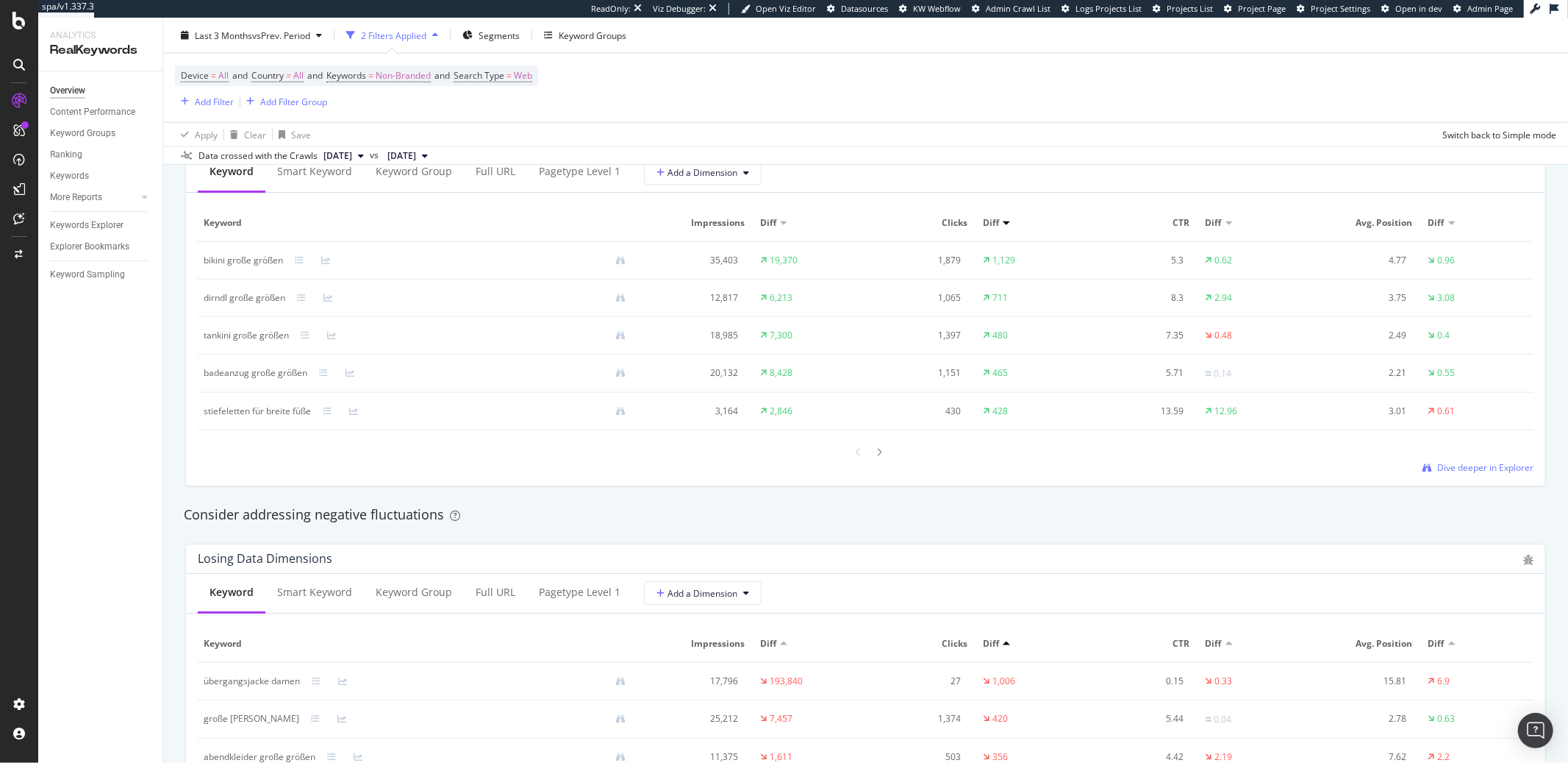
scroll to position [1208, 0]
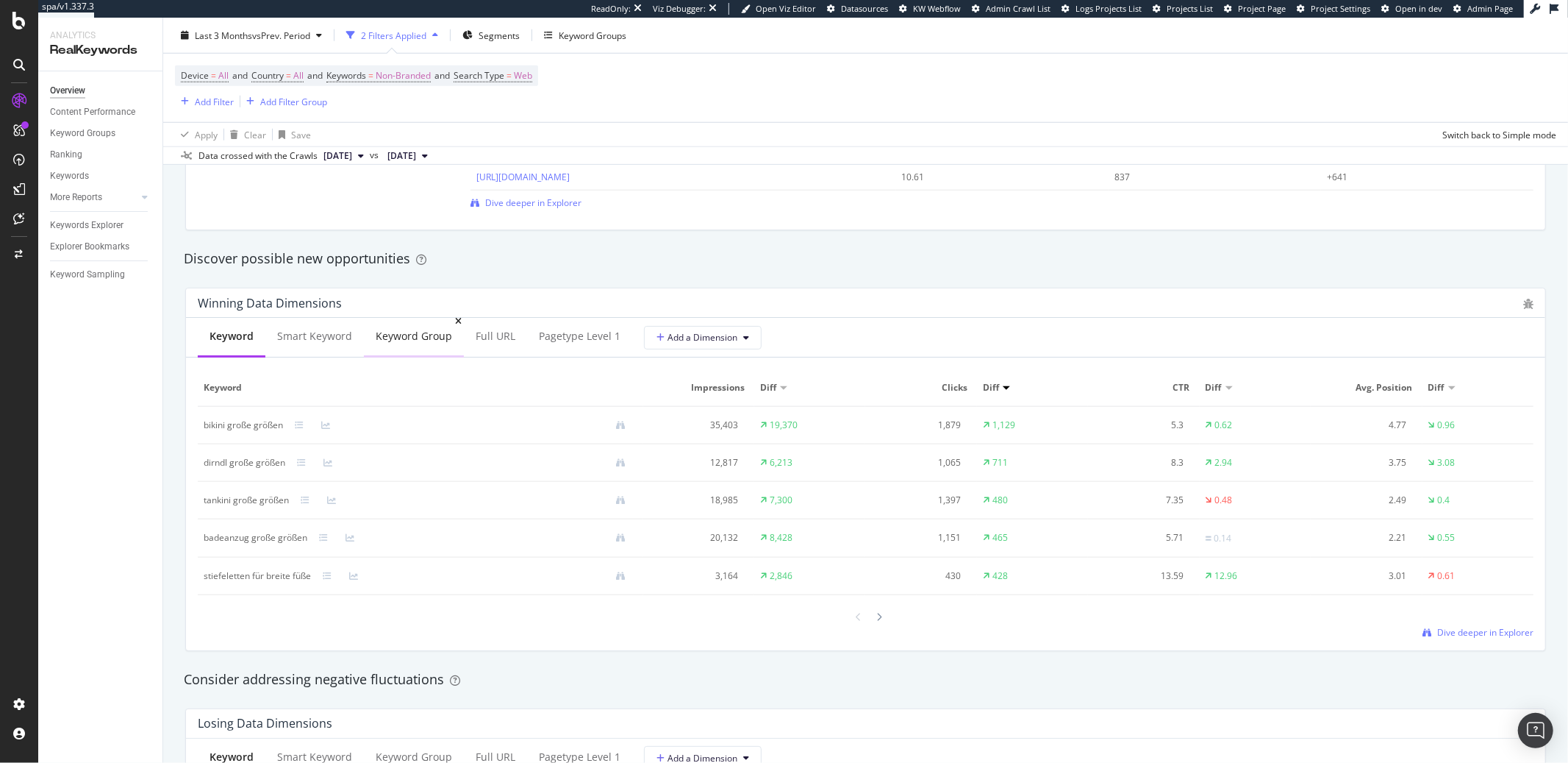
click at [419, 334] on div "Keyword Group" at bounding box center [414, 336] width 77 height 15
